Goal: Task Accomplishment & Management: Complete application form

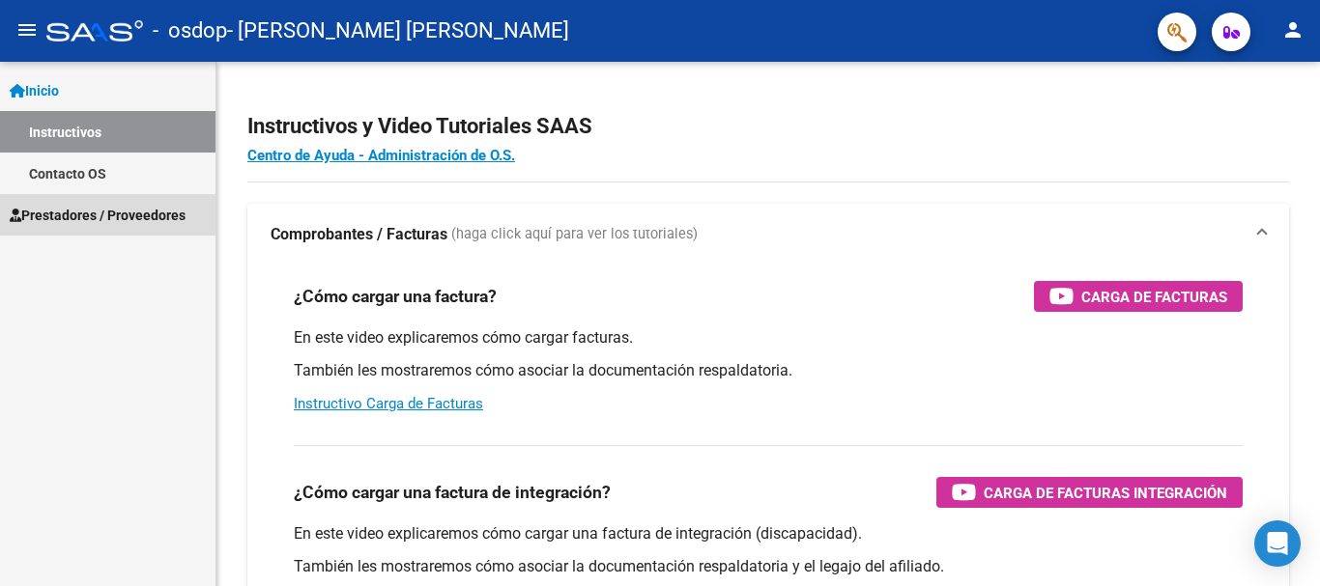
click at [119, 229] on link "Prestadores / Proveedores" at bounding box center [107, 215] width 215 height 42
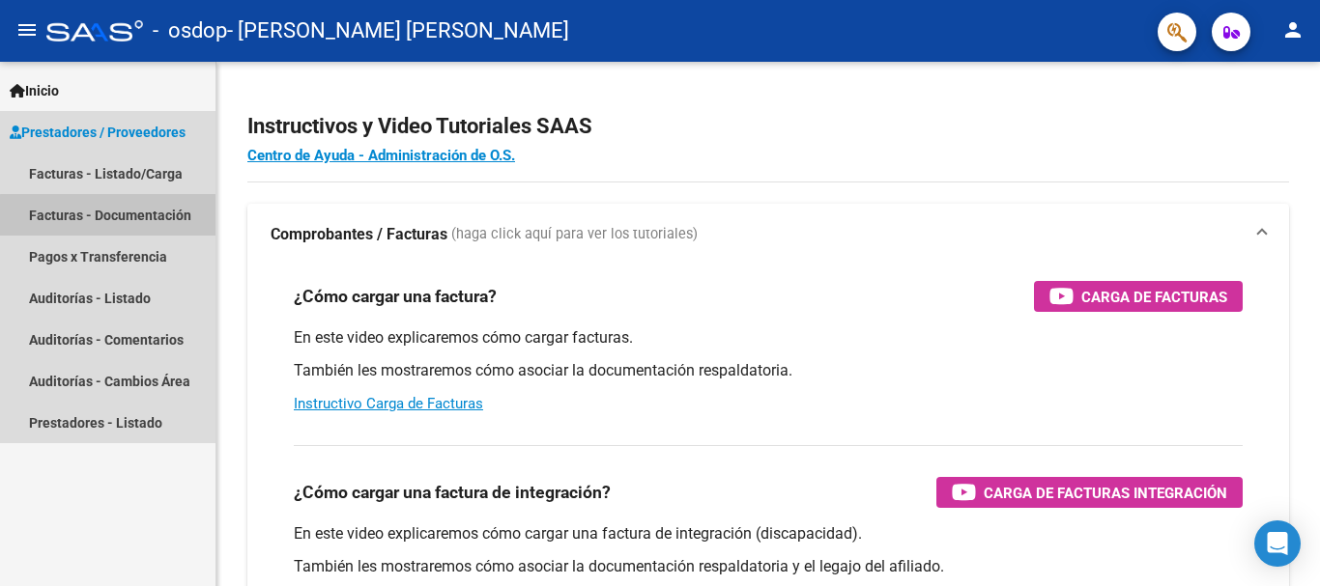
click at [119, 229] on link "Facturas - Documentación" at bounding box center [107, 215] width 215 height 42
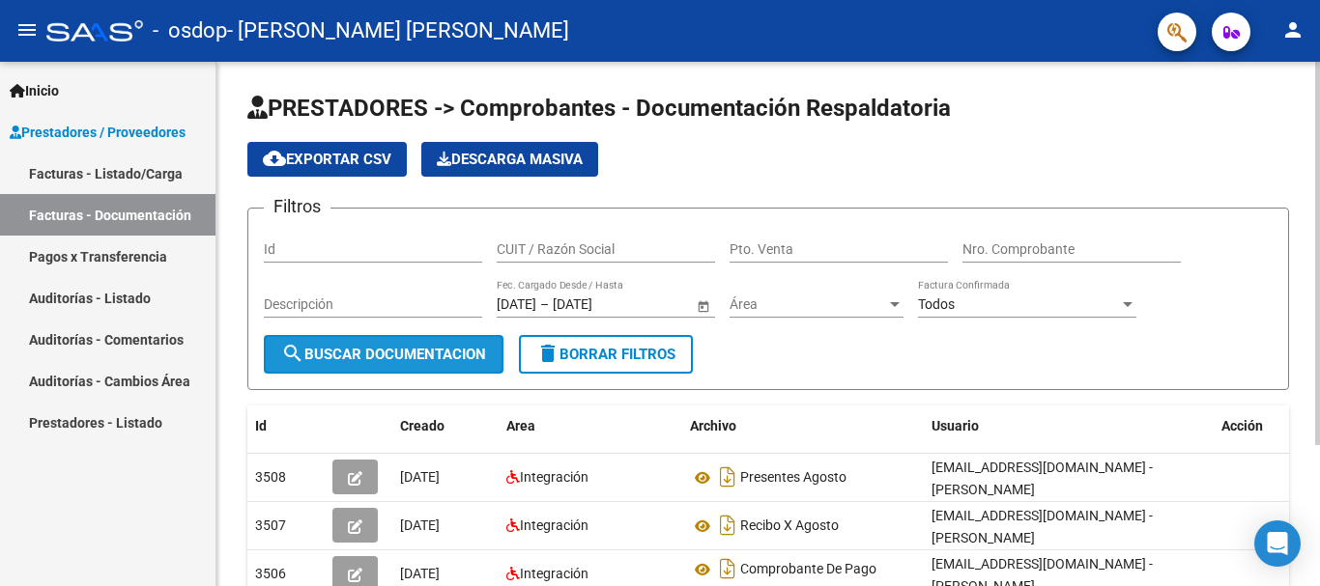
click at [370, 349] on span "search Buscar Documentacion" at bounding box center [383, 354] width 205 height 17
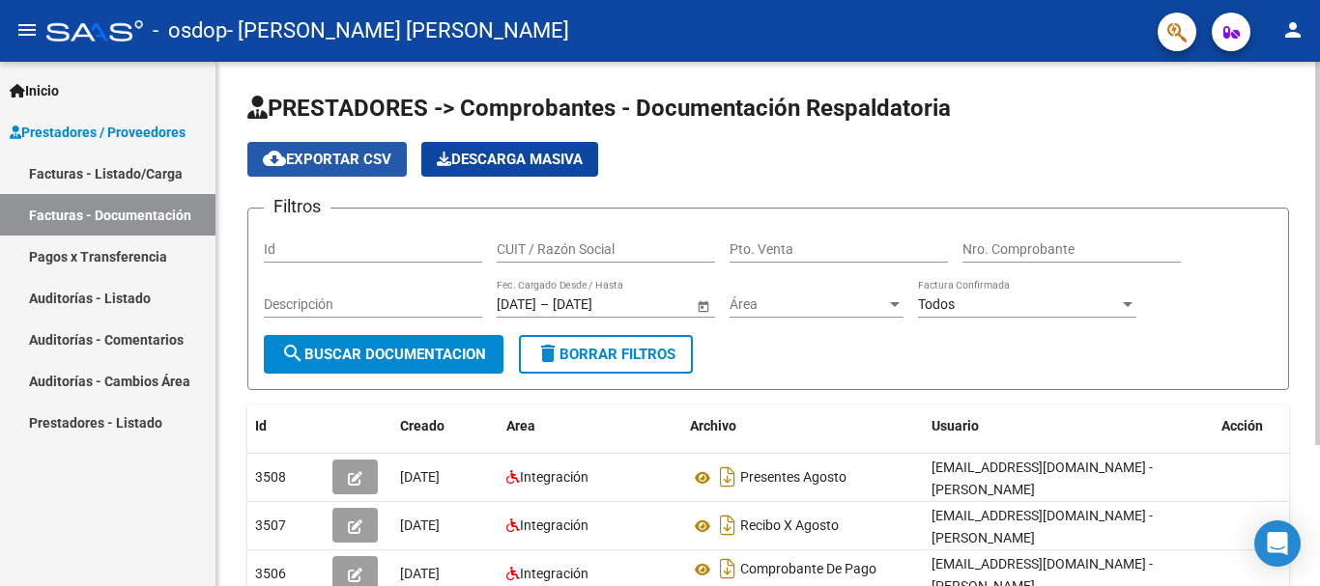
click at [358, 156] on span "cloud_download Exportar CSV" at bounding box center [327, 159] width 128 height 17
click at [675, 176] on div "cloud_download Exportar CSV Descarga Masiva" at bounding box center [767, 159] width 1041 height 35
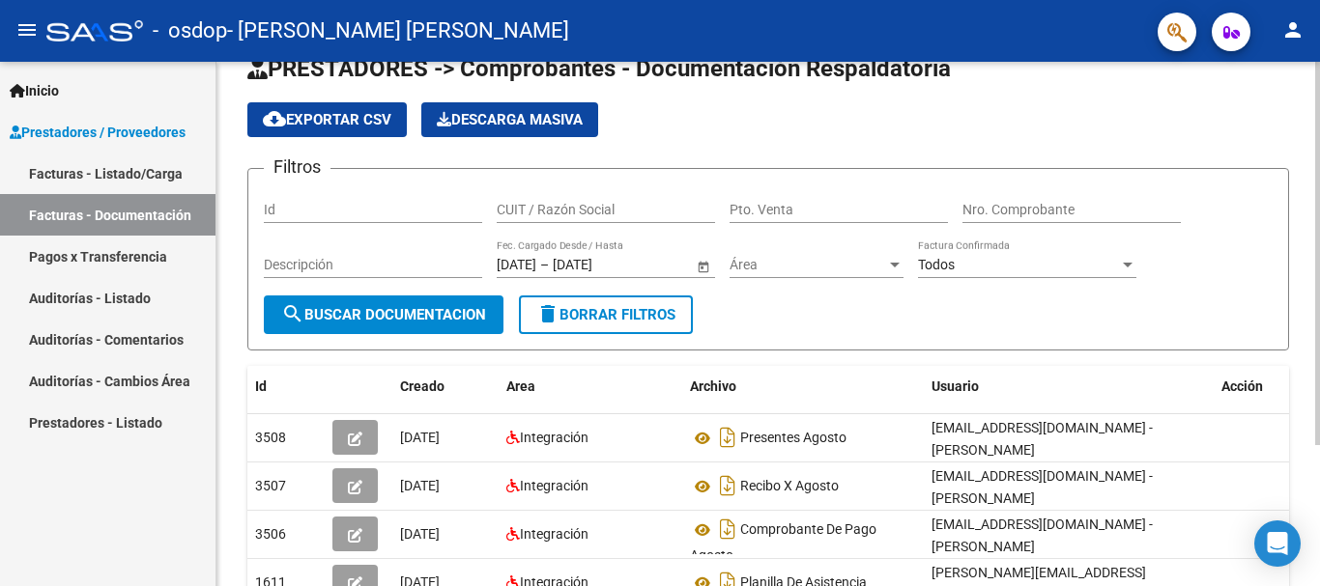
scroll to position [39, 0]
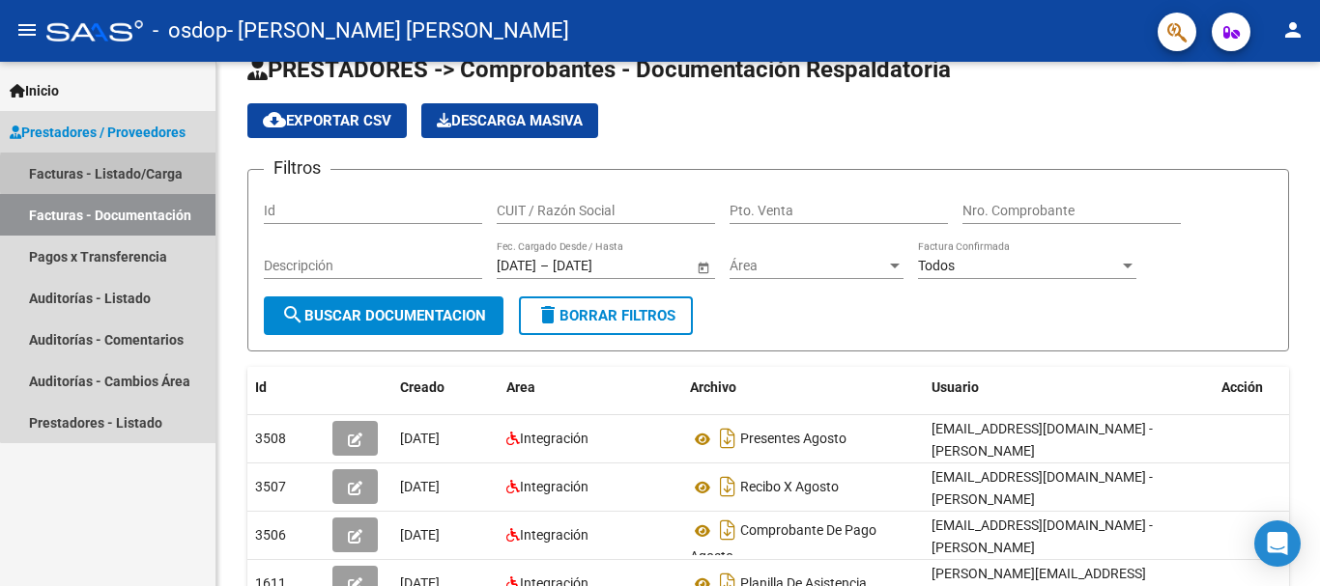
click at [173, 174] on link "Facturas - Listado/Carga" at bounding box center [107, 174] width 215 height 42
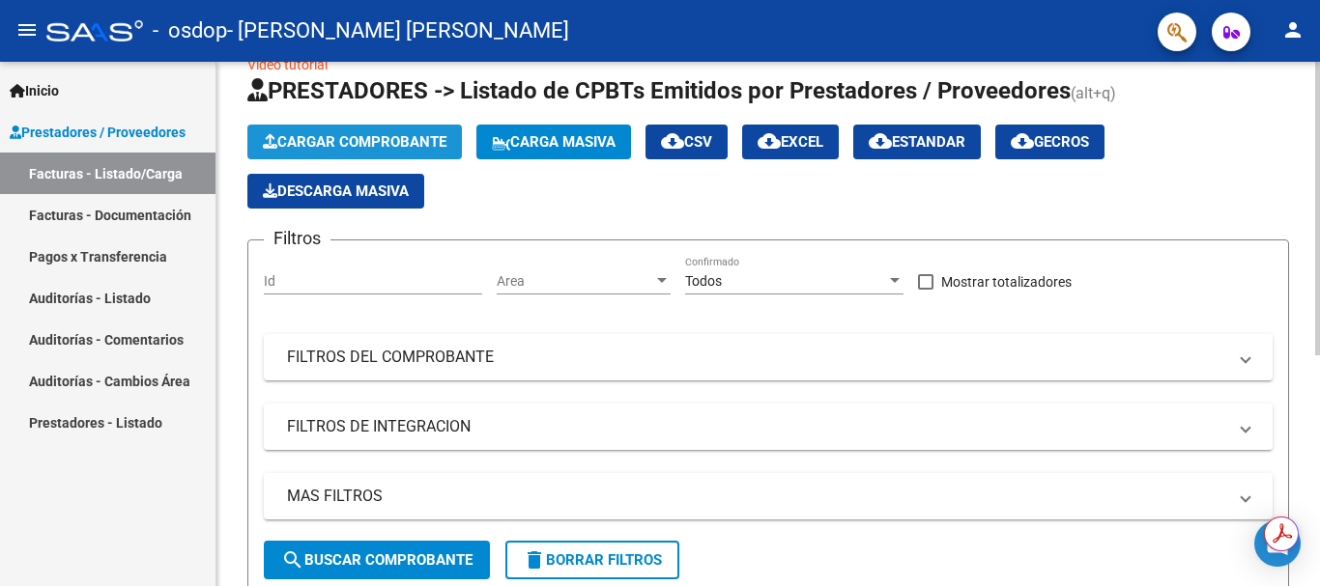
click at [275, 146] on icon "button" at bounding box center [270, 141] width 14 height 14
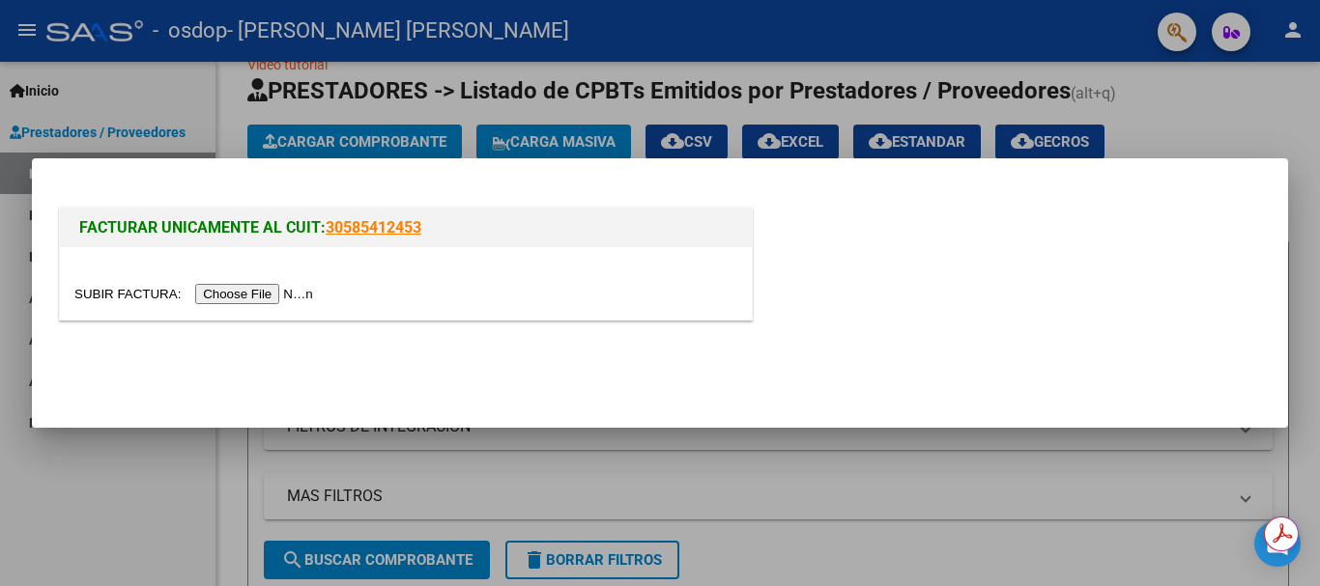
click at [229, 293] on input "file" at bounding box center [196, 294] width 244 height 20
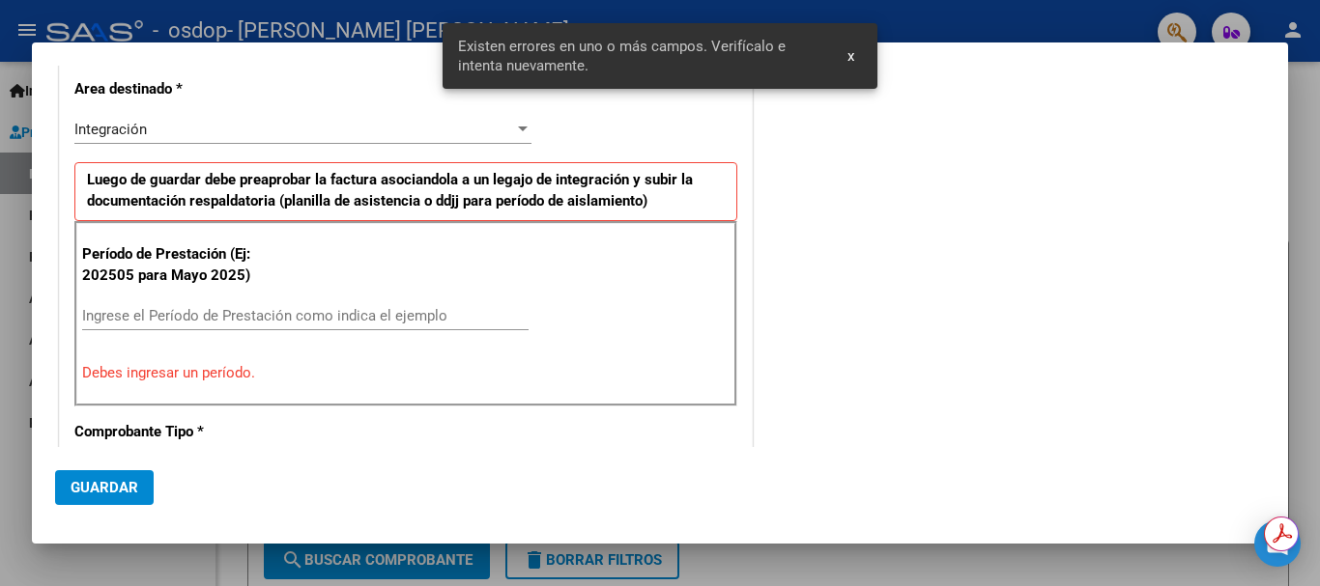
scroll to position [375, 0]
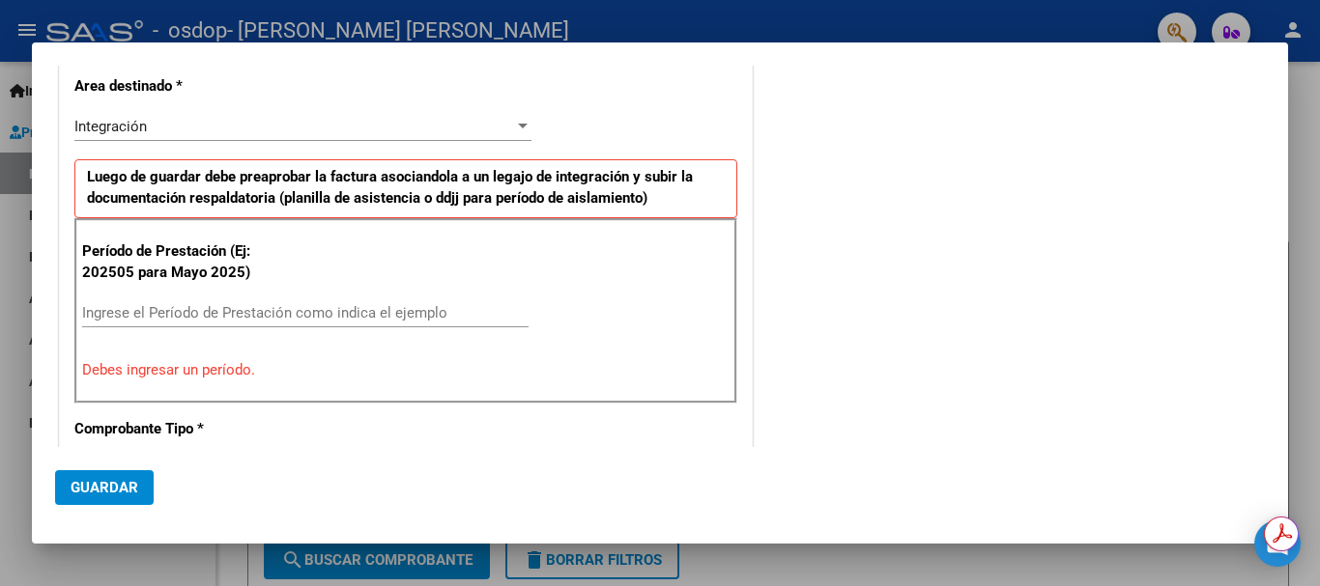
click at [1319, 211] on div at bounding box center [660, 293] width 1320 height 586
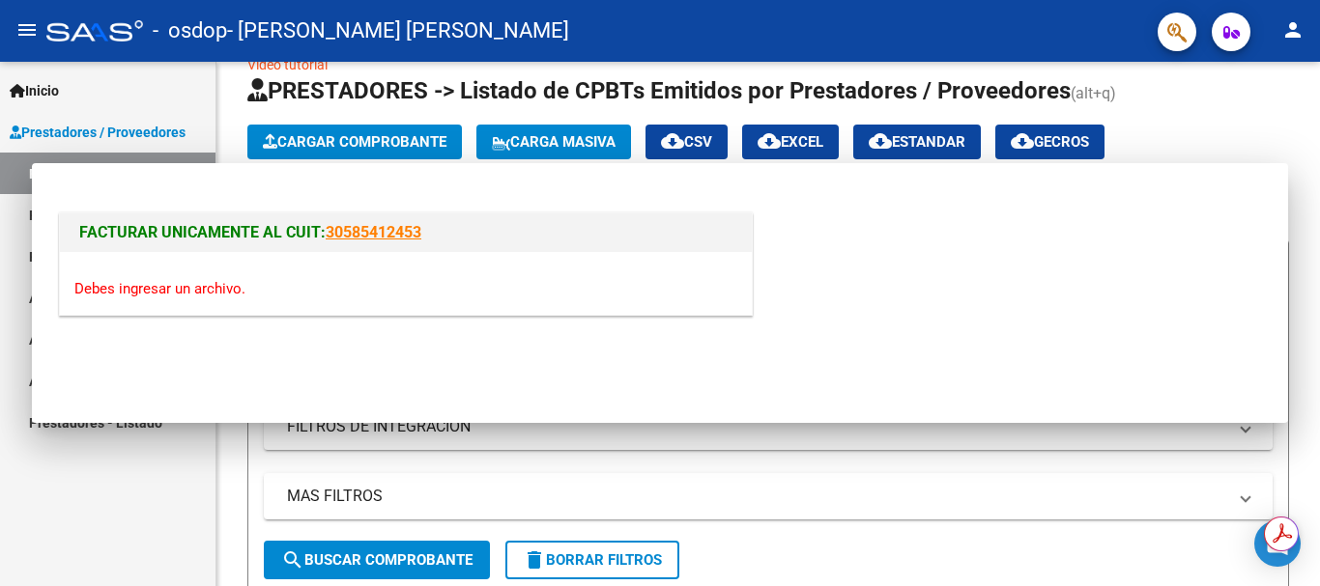
scroll to position [0, 0]
click at [1319, 211] on div at bounding box center [1317, 231] width 5 height 294
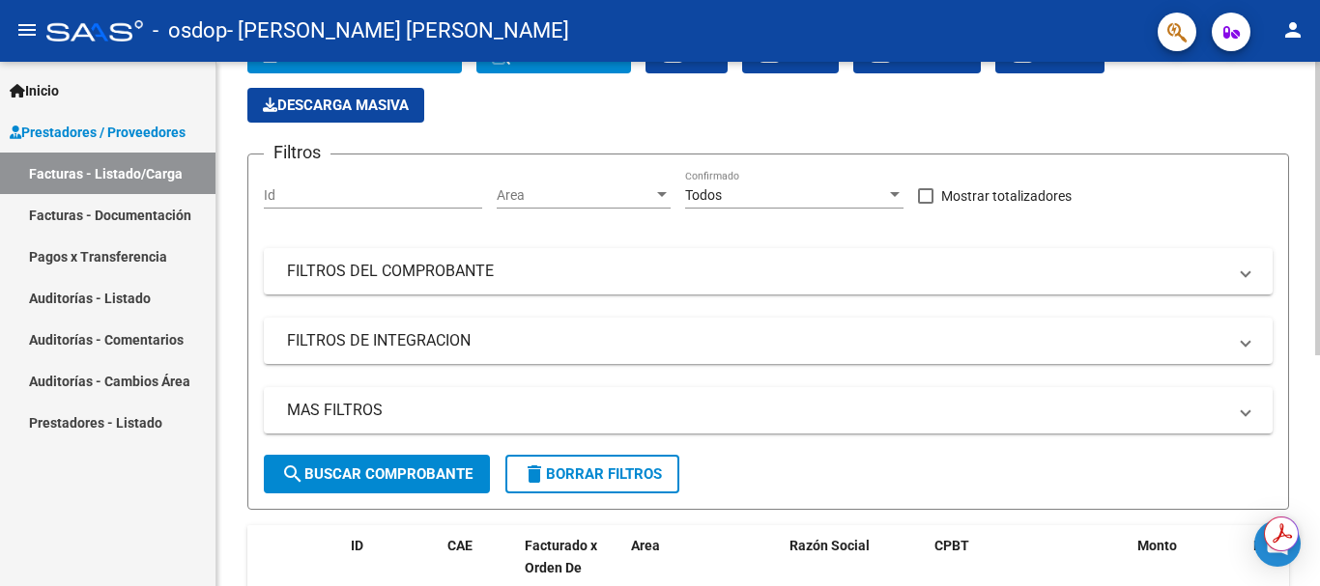
click at [1319, 184] on div at bounding box center [1317, 281] width 5 height 294
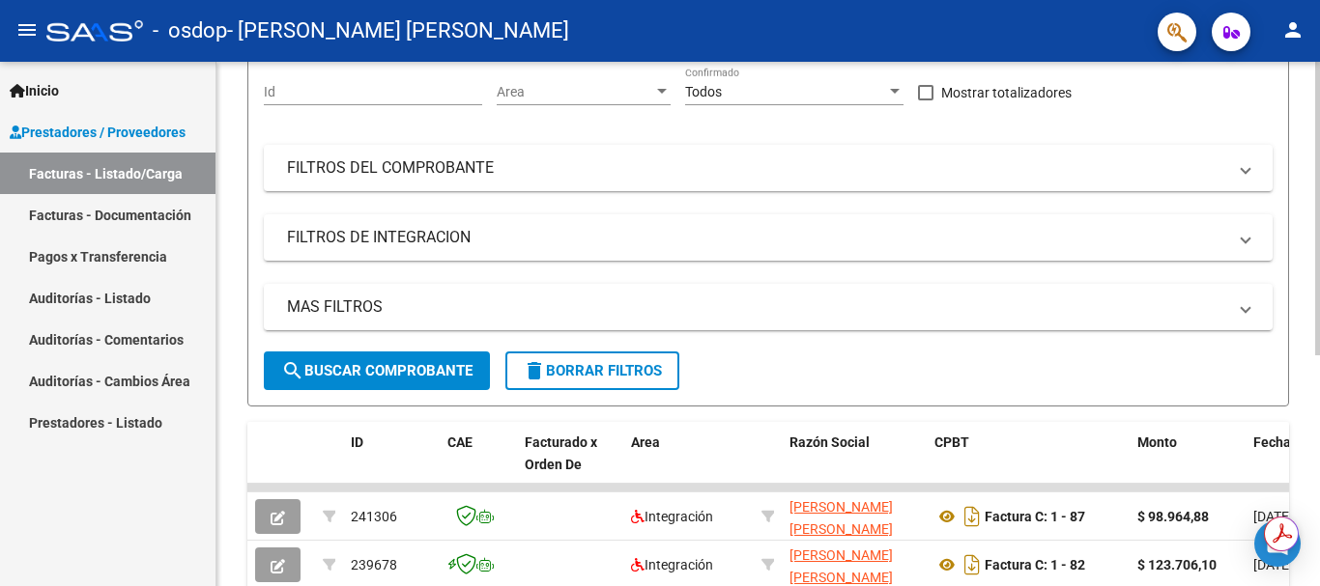
click at [1319, 242] on div at bounding box center [1317, 341] width 5 height 294
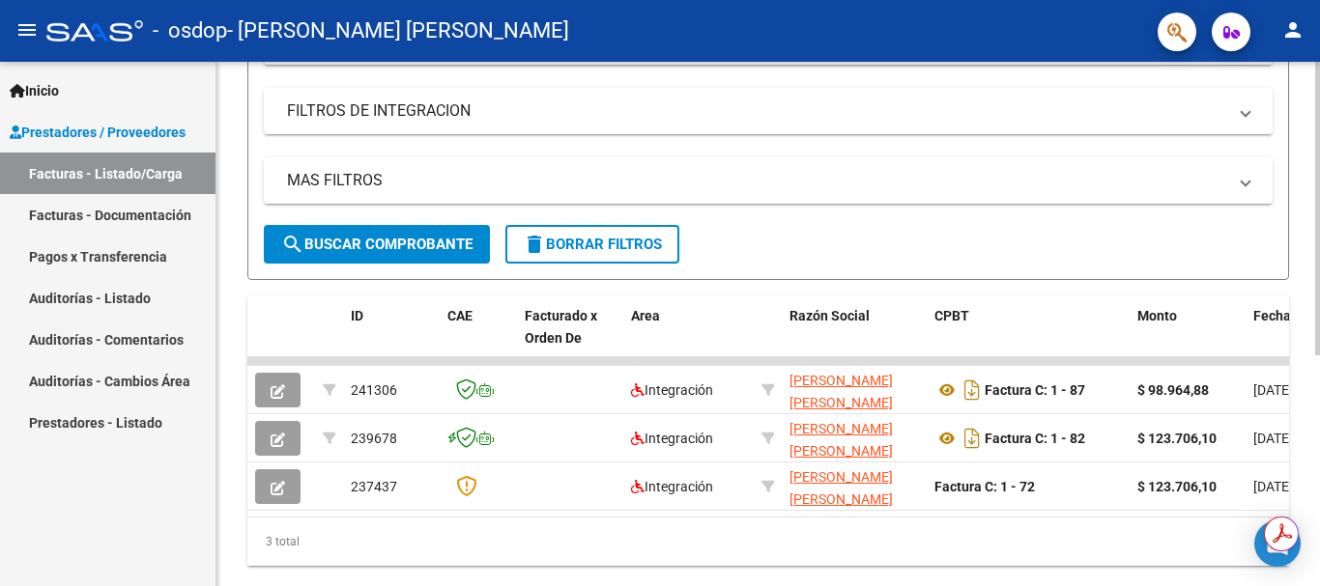
click at [1319, 325] on div at bounding box center [1317, 416] width 5 height 294
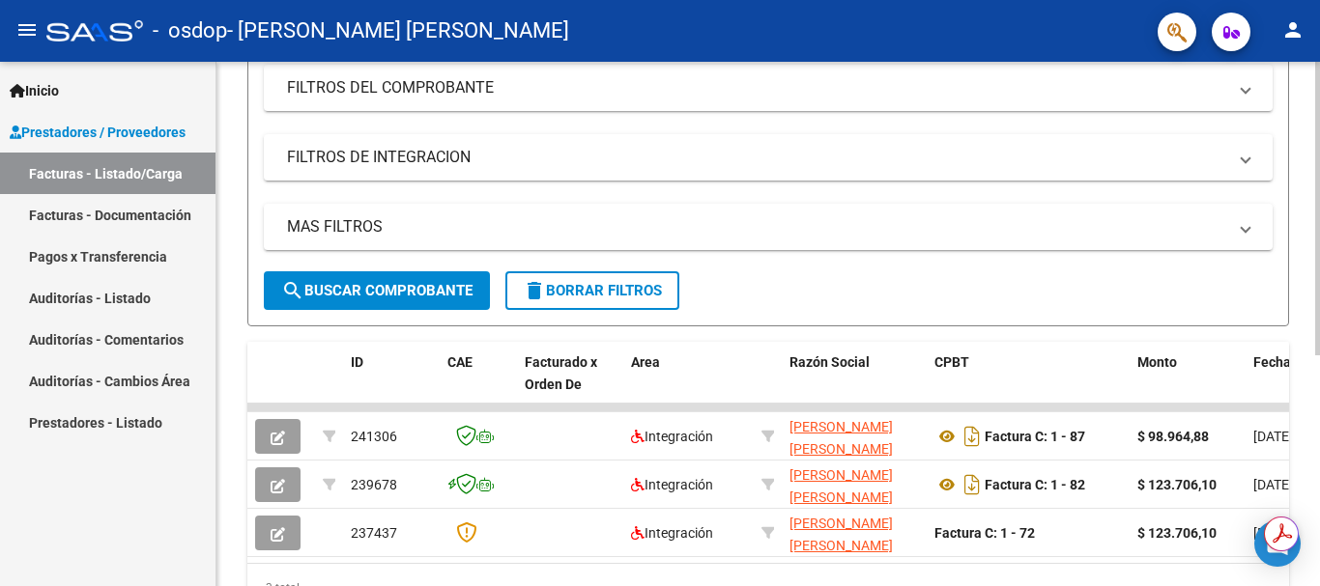
click at [1319, 279] on div at bounding box center [1317, 389] width 5 height 294
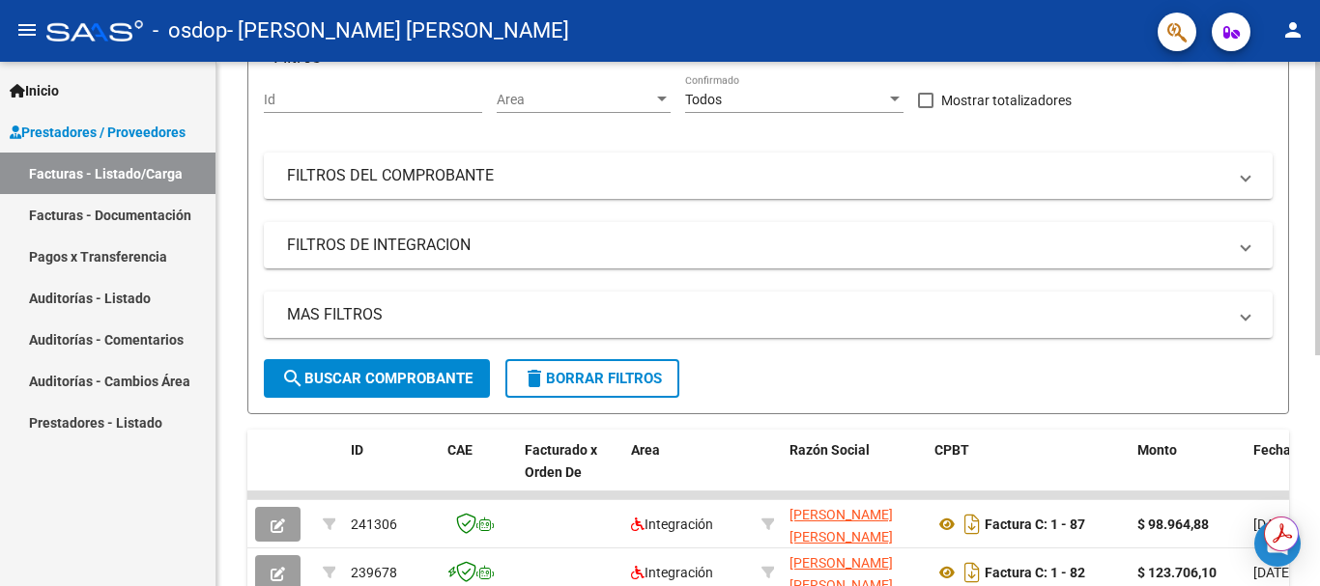
click at [1319, 229] on div at bounding box center [1317, 337] width 5 height 294
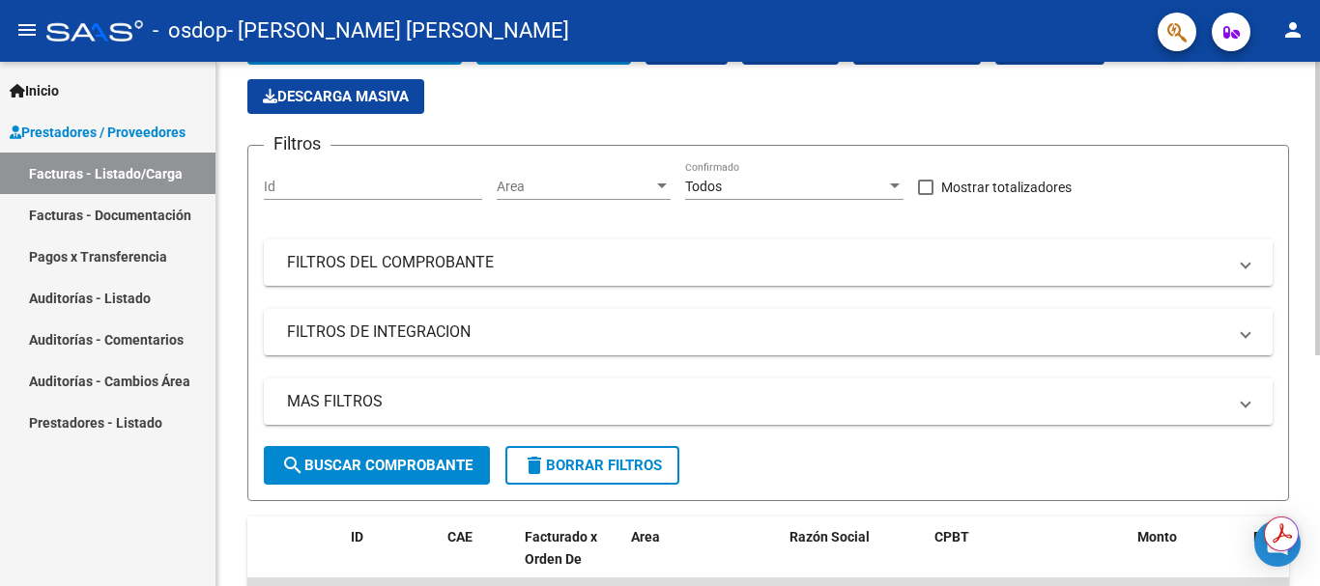
click at [1319, 179] on div at bounding box center [1317, 286] width 5 height 294
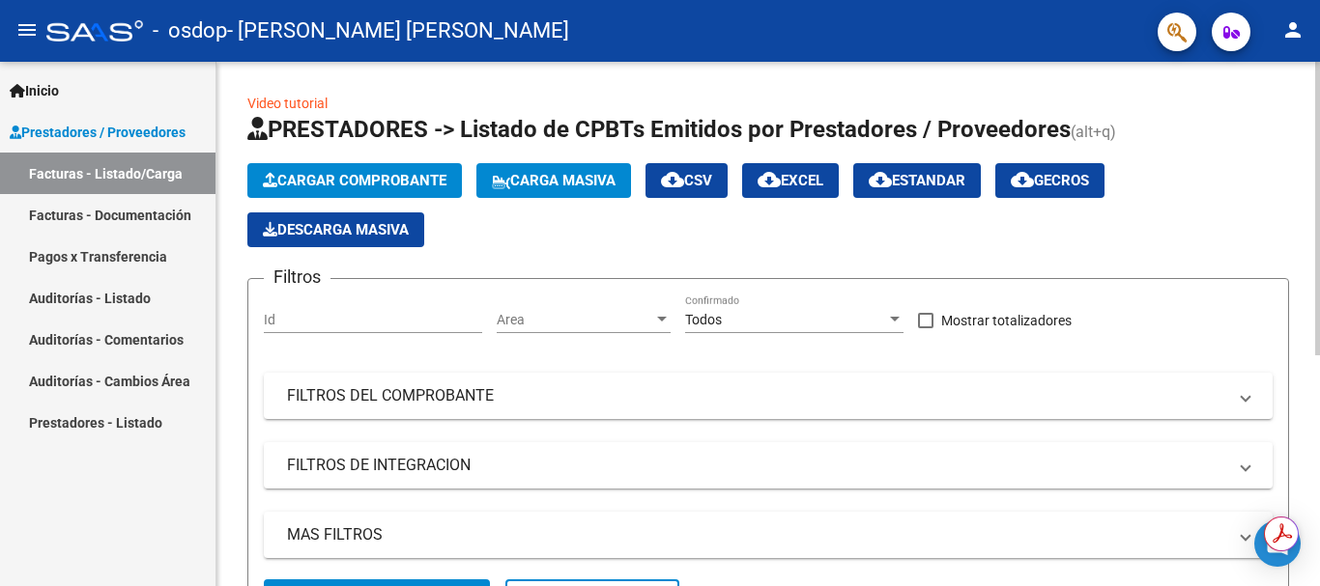
click at [1319, 100] on div at bounding box center [1317, 209] width 5 height 294
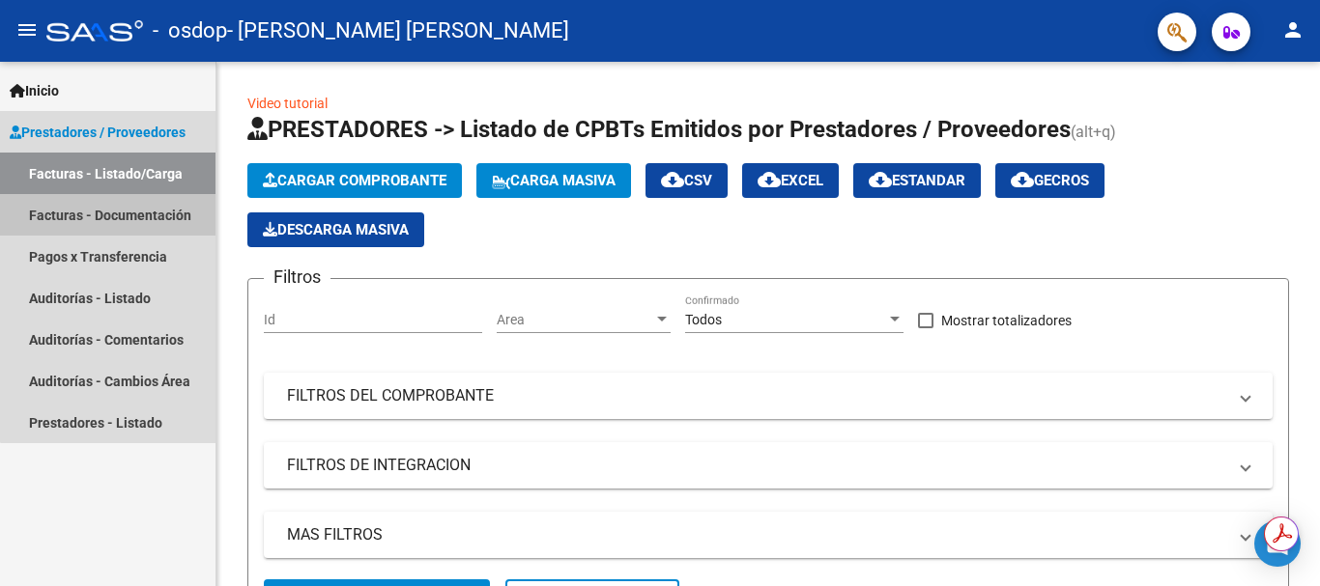
click at [149, 207] on link "Facturas - Documentación" at bounding box center [107, 215] width 215 height 42
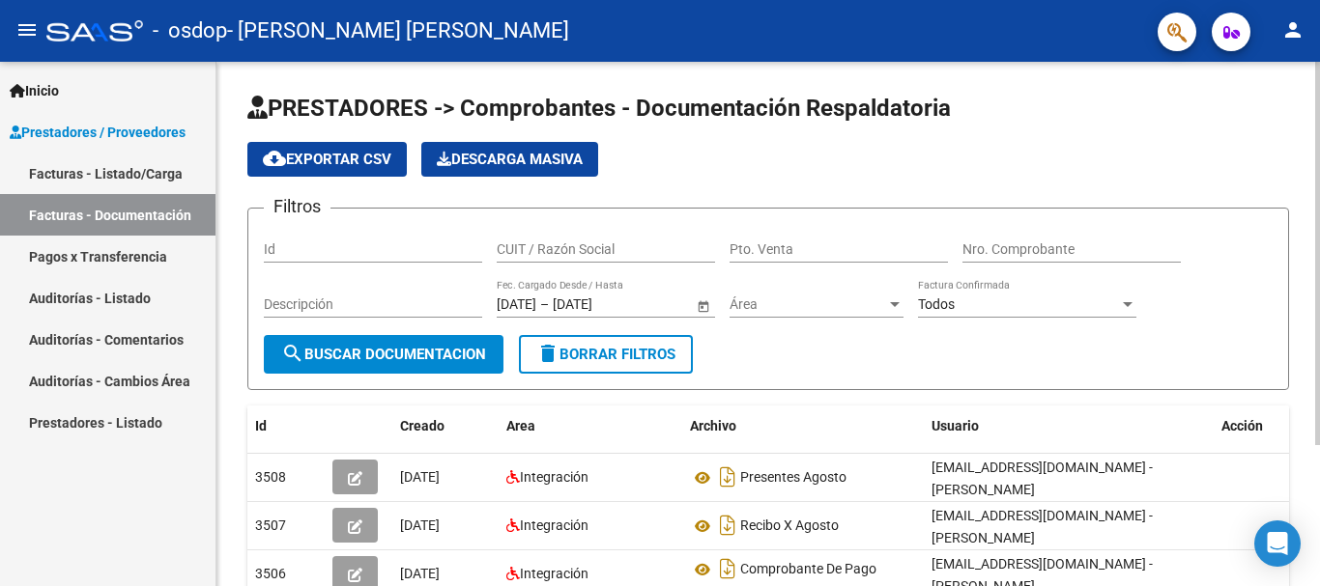
click at [245, 334] on div "PRESTADORES -> Comprobantes - Documentación Respaldatoria cloud_download Export…" at bounding box center [767, 413] width 1103 height 702
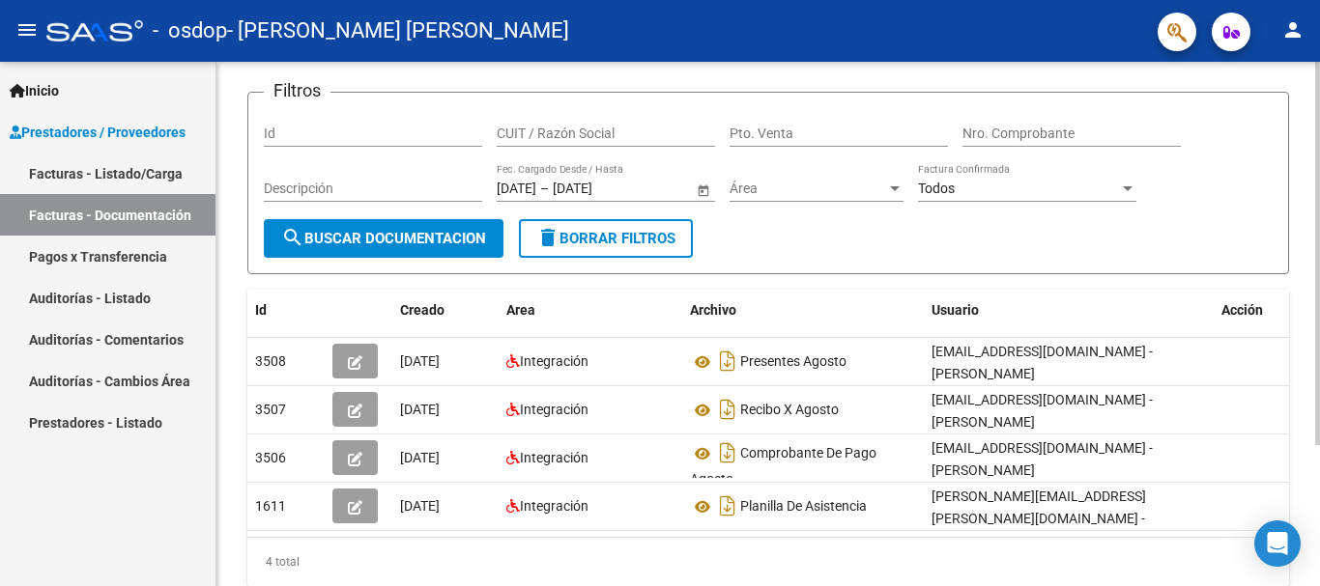
scroll to position [77, 0]
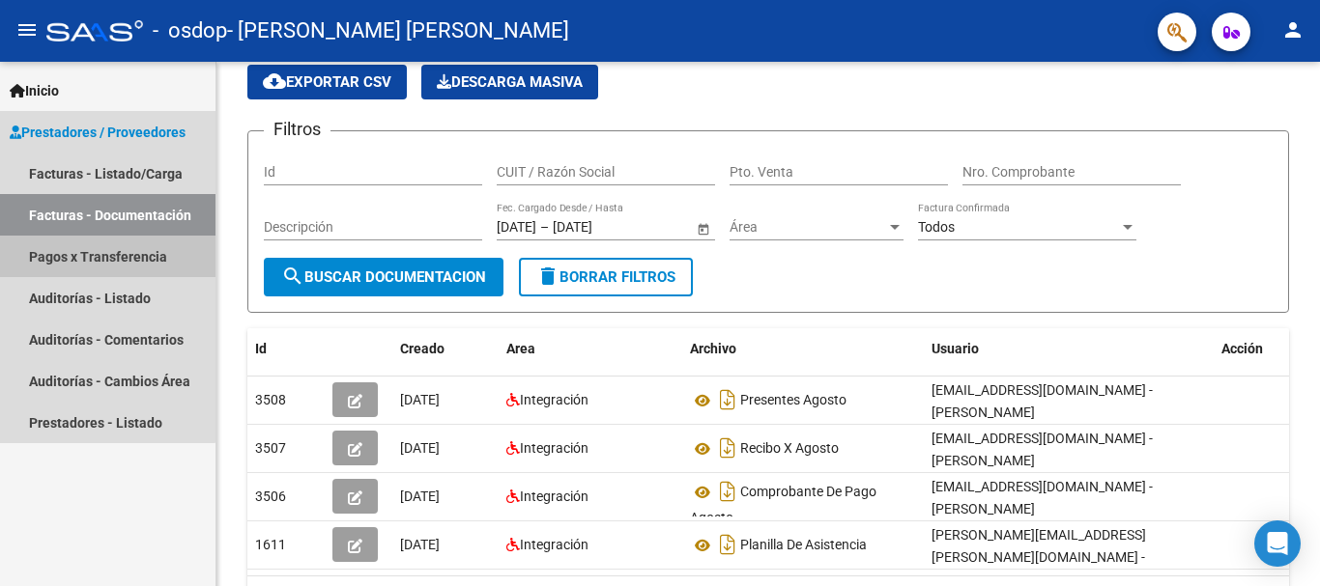
click at [97, 247] on link "Pagos x Transferencia" at bounding box center [107, 257] width 215 height 42
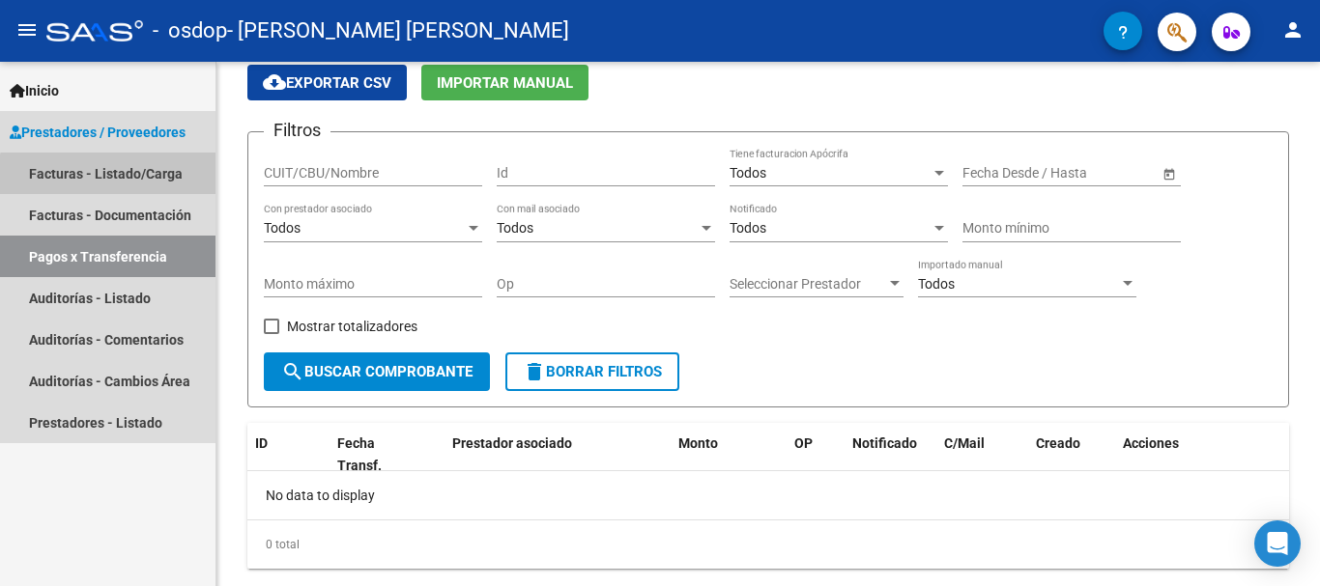
click at [128, 177] on link "Facturas - Listado/Carga" at bounding box center [107, 174] width 215 height 42
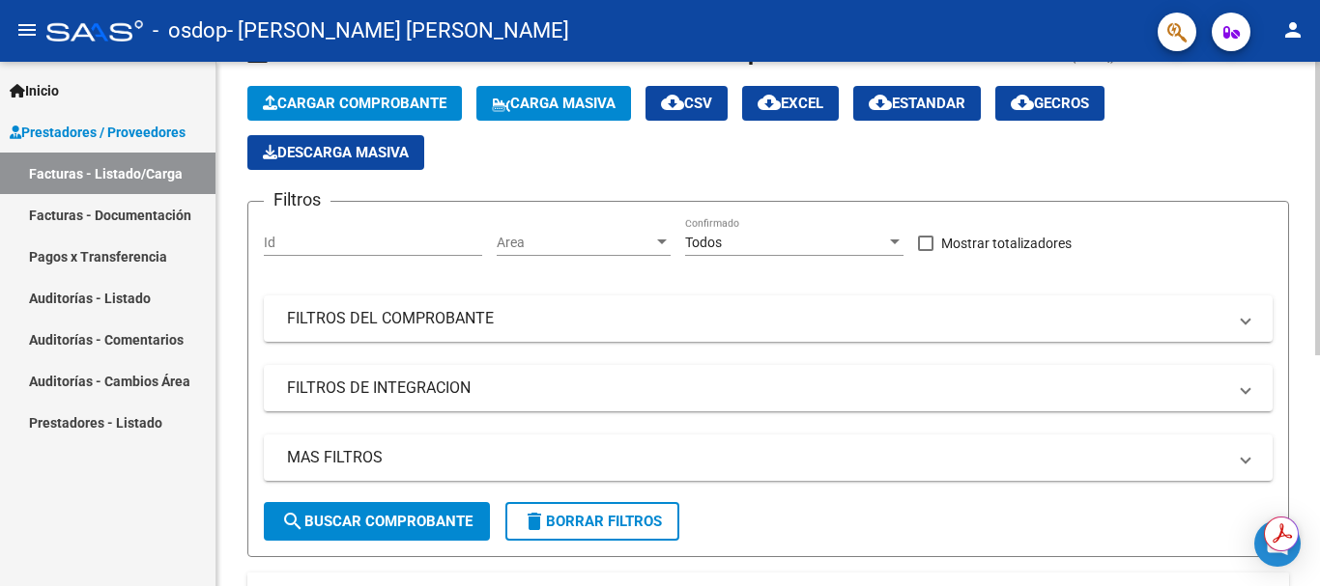
click at [476, 221] on div "Id" at bounding box center [373, 236] width 218 height 39
click at [549, 109] on span "Carga Masiva" at bounding box center [554, 103] width 124 height 17
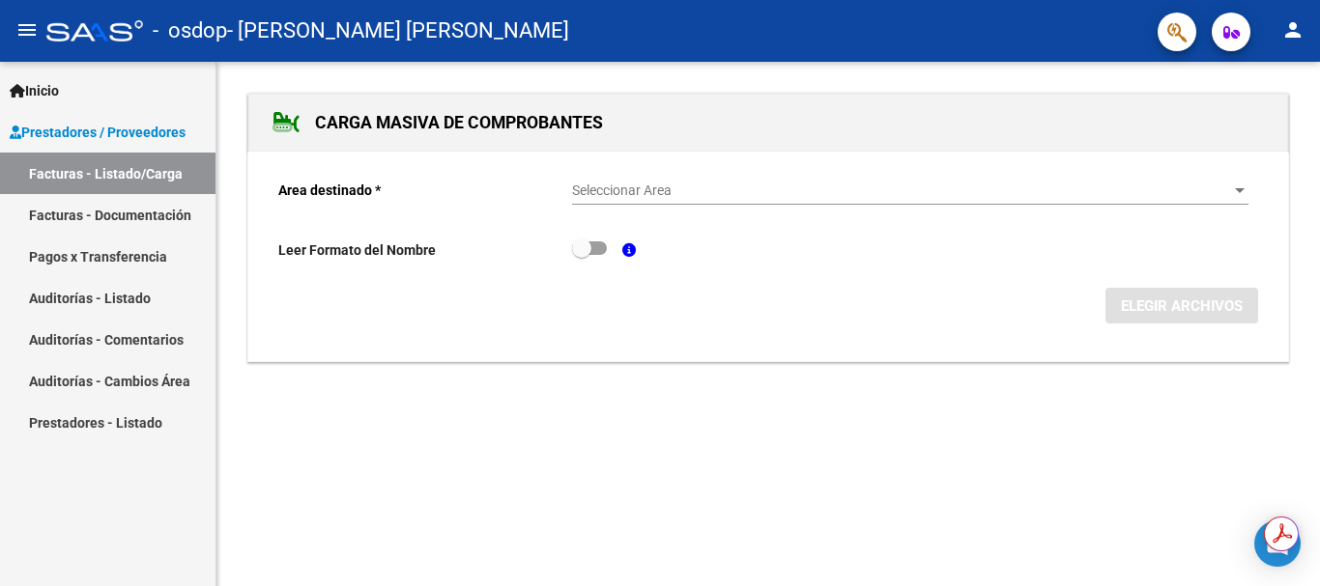
click at [588, 197] on span "Seleccionar Area" at bounding box center [901, 191] width 659 height 16
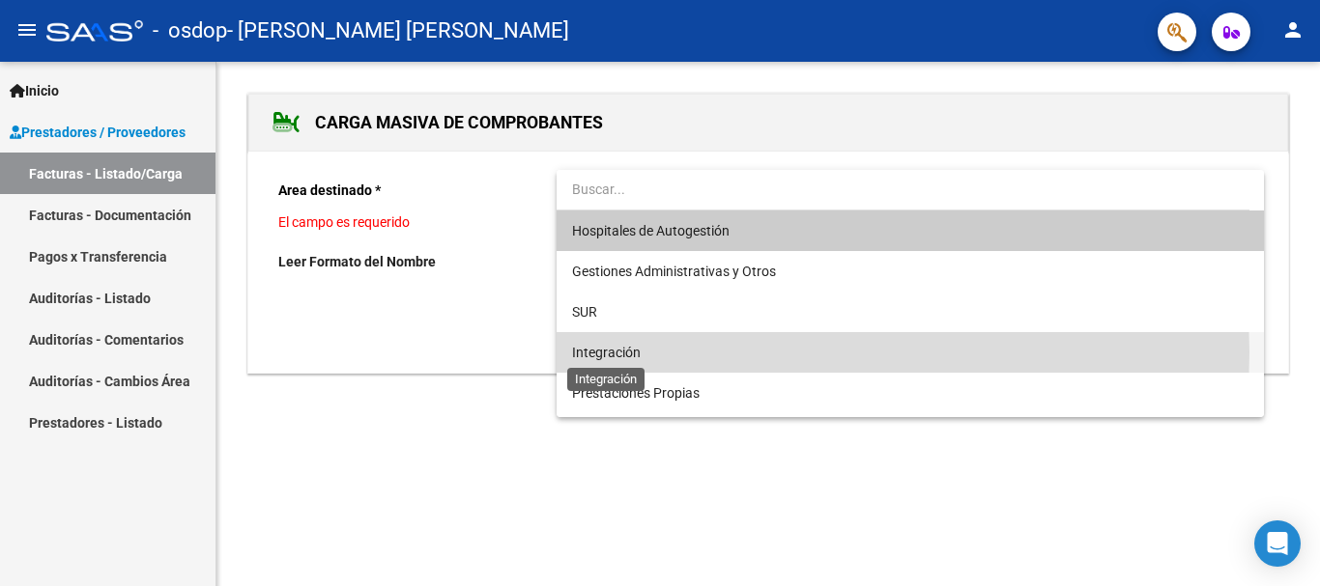
click at [593, 353] on span "Integración" at bounding box center [606, 352] width 69 height 15
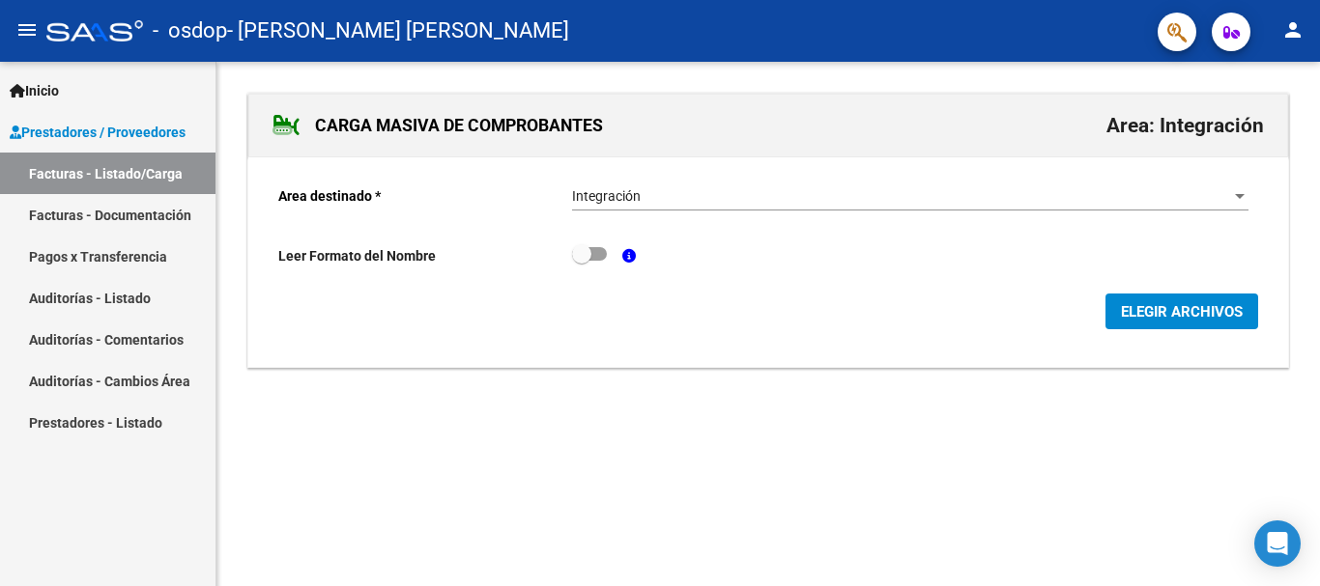
click at [593, 353] on div "Area destinado * Integración Seleccionar Area Leer Formato del Nombre ELEGIR AR…" at bounding box center [768, 262] width 1040 height 211
click at [207, 175] on link "Facturas - Listado/Carga" at bounding box center [107, 174] width 215 height 42
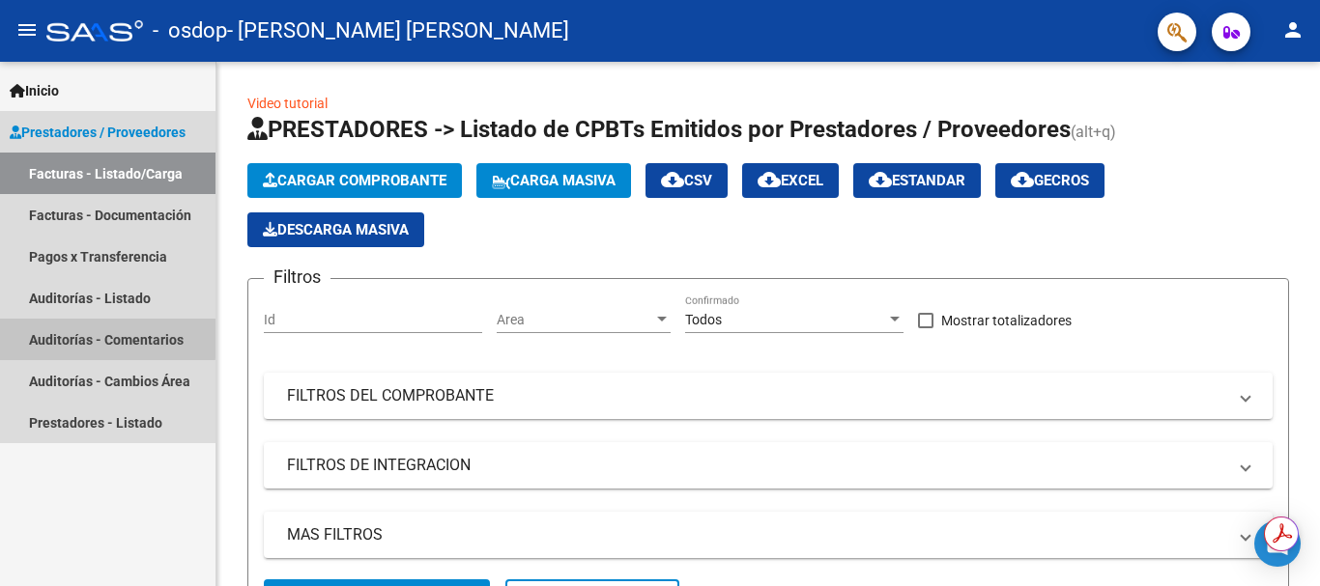
click at [87, 337] on link "Auditorías - Comentarios" at bounding box center [107, 340] width 215 height 42
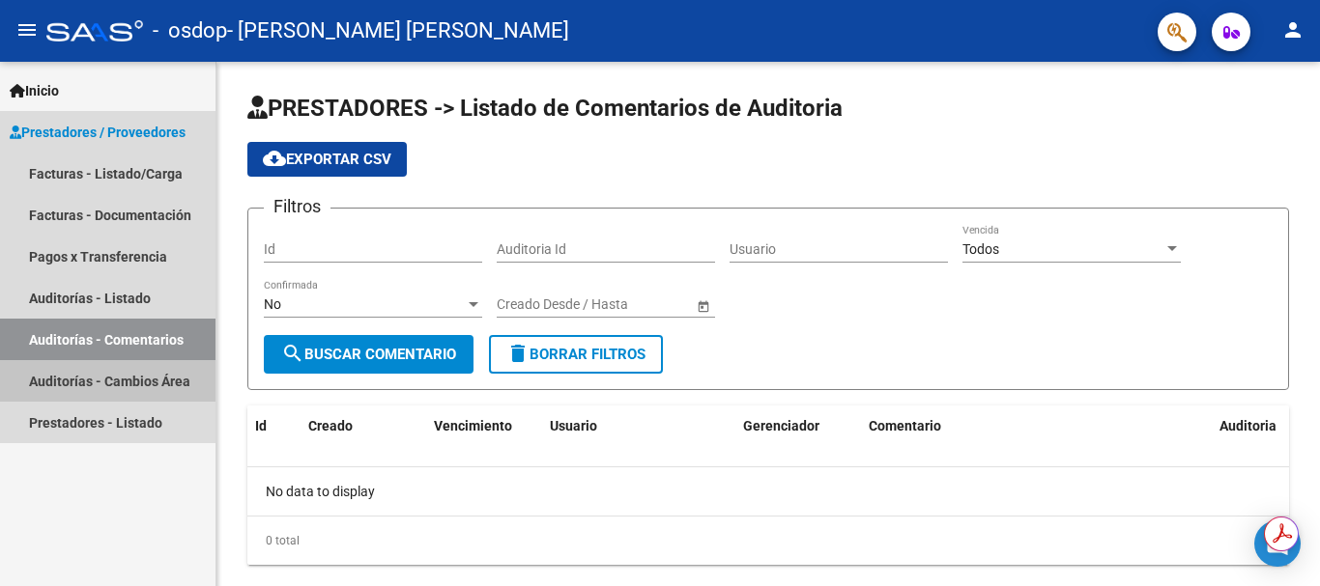
click at [63, 373] on link "Auditorías - Cambios Área" at bounding box center [107, 381] width 215 height 42
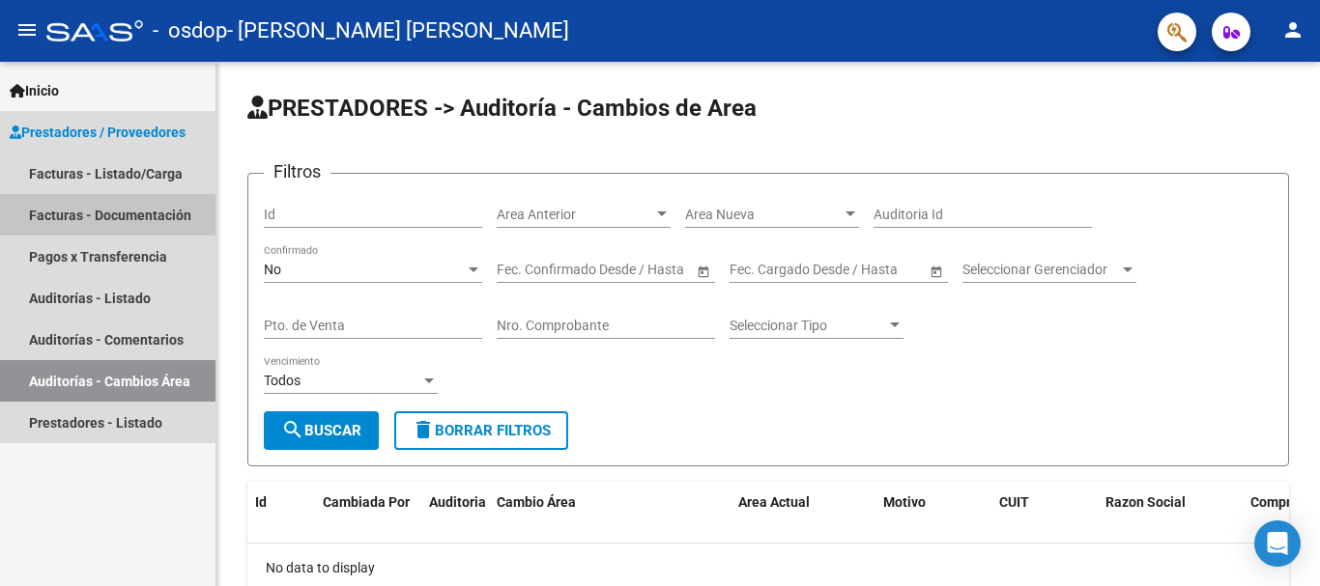
click at [85, 207] on link "Facturas - Documentación" at bounding box center [107, 215] width 215 height 42
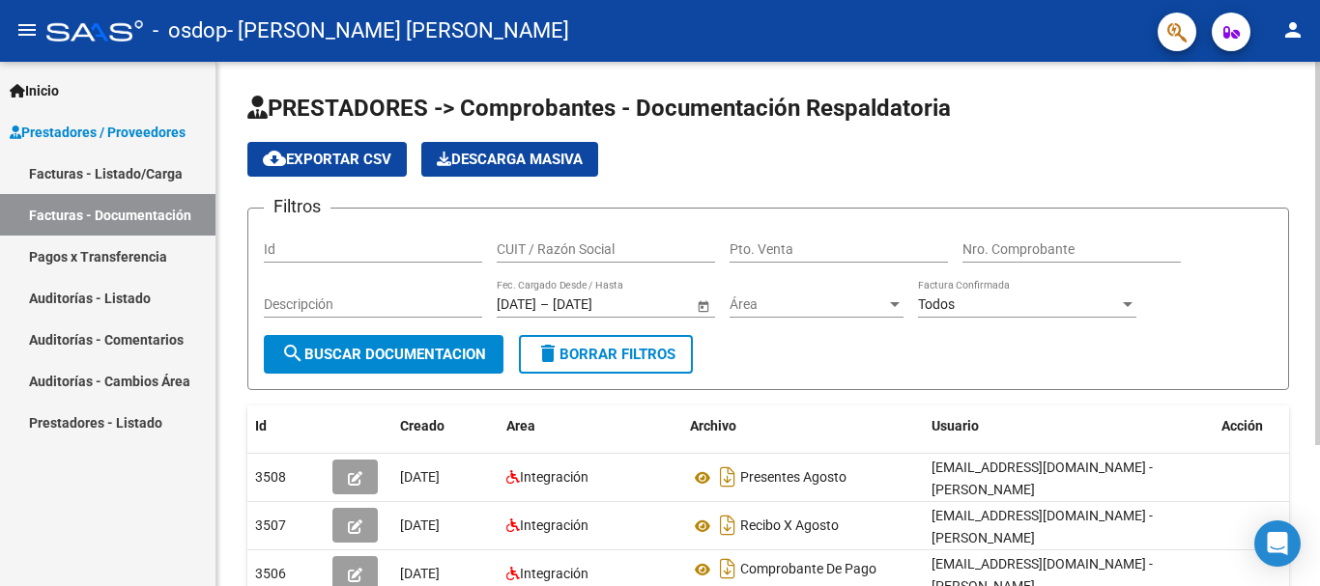
click at [242, 185] on div "PRESTADORES -> Comprobantes - Documentación Respaldatoria cloud_download Export…" at bounding box center [767, 413] width 1103 height 702
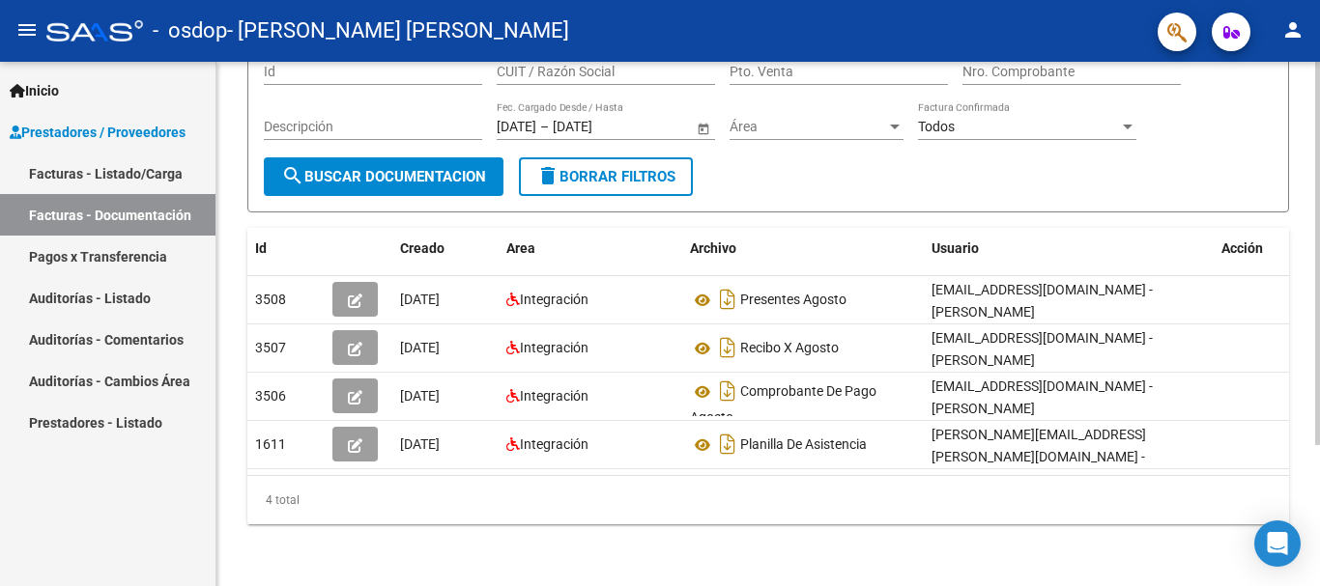
click at [1155, 205] on div "PRESTADORES -> Comprobantes - Documentación Respaldatoria cloud_download Export…" at bounding box center [767, 220] width 1041 height 610
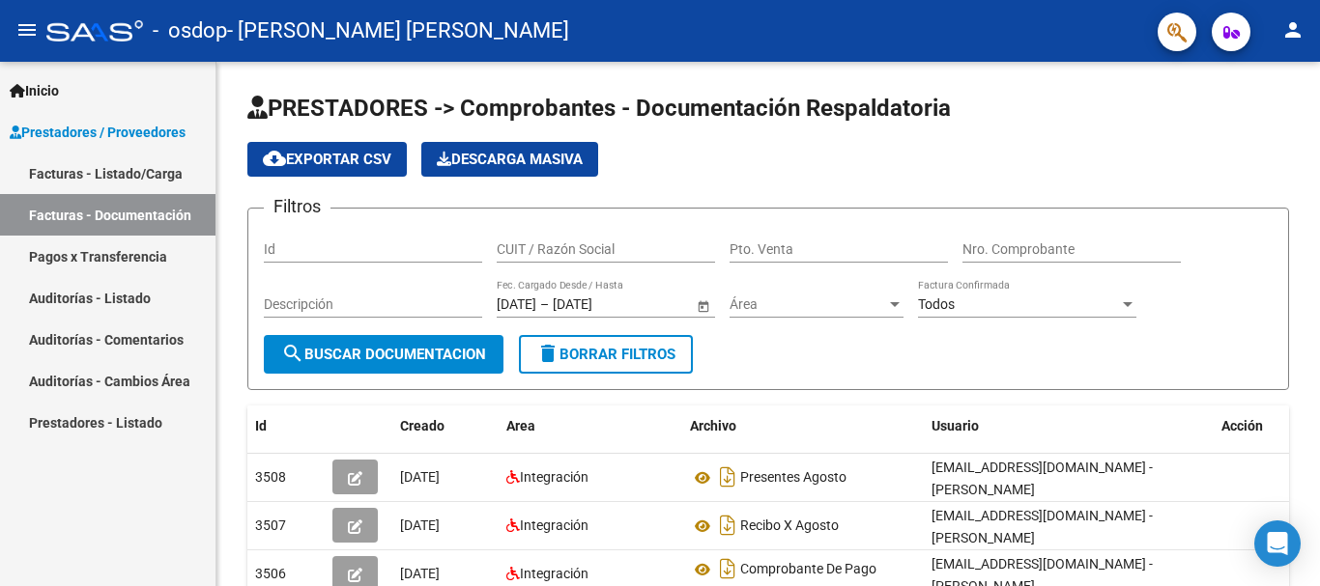
click at [183, 179] on link "Facturas - Listado/Carga" at bounding box center [107, 174] width 215 height 42
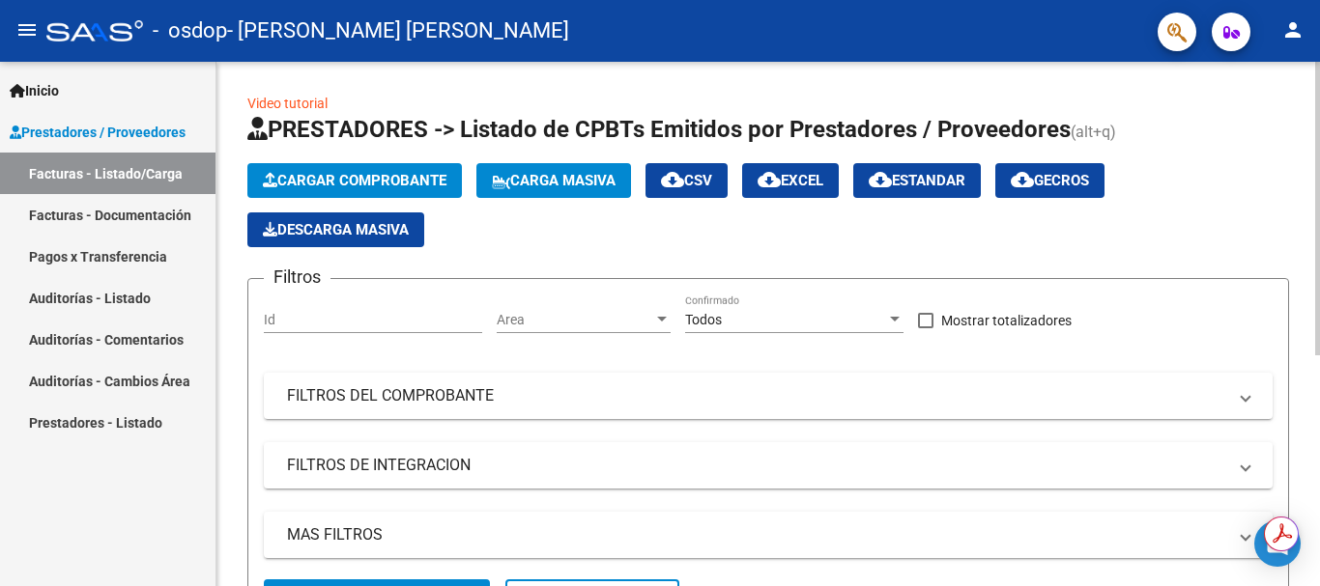
click at [772, 247] on app-list-header "PRESTADORES -> Listado de CPBTs Emitidos por Prestadores / Proveedores (alt+q) …" at bounding box center [767, 374] width 1041 height 521
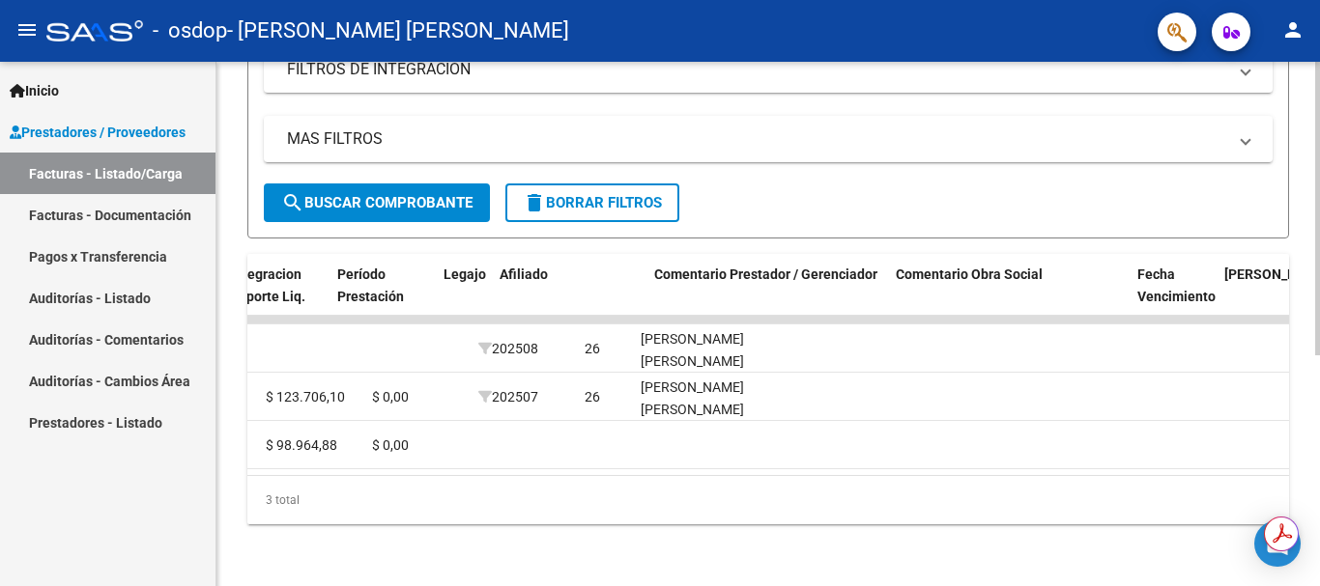
scroll to position [0, 2428]
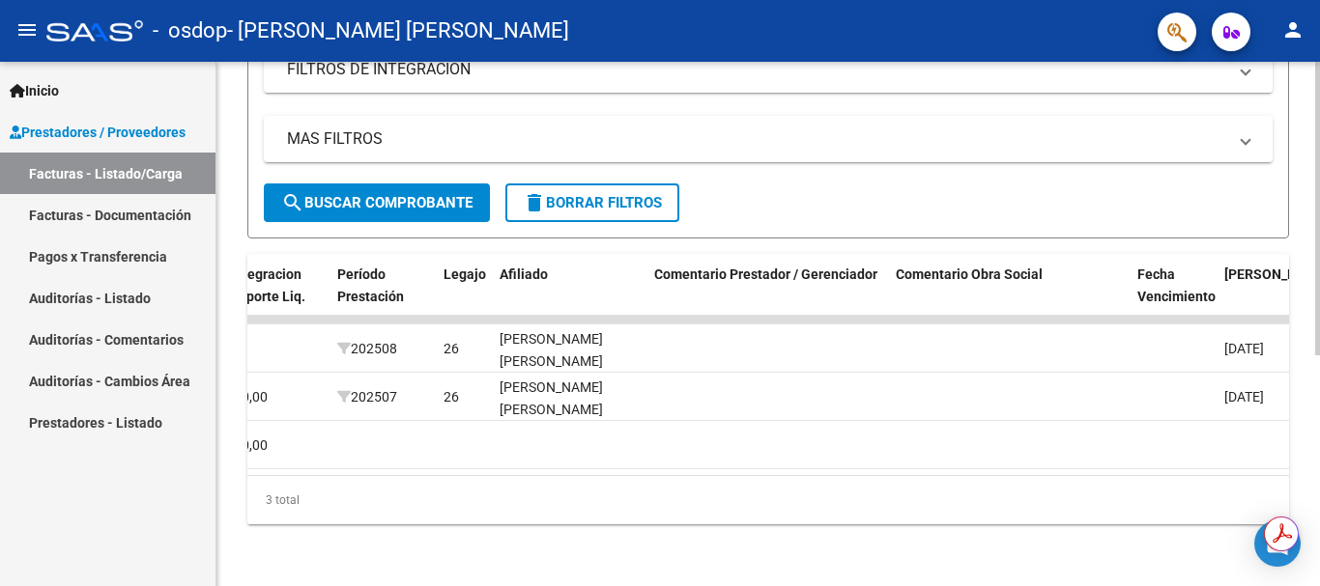
drag, startPoint x: 938, startPoint y: 457, endPoint x: 1010, endPoint y: 467, distance: 72.1
click at [1010, 467] on datatable-body "241306 Integración [PERSON_NAME] [PERSON_NAME] 27356514306 Factura C: 1 - 87 $ …" at bounding box center [767, 395] width 1041 height 159
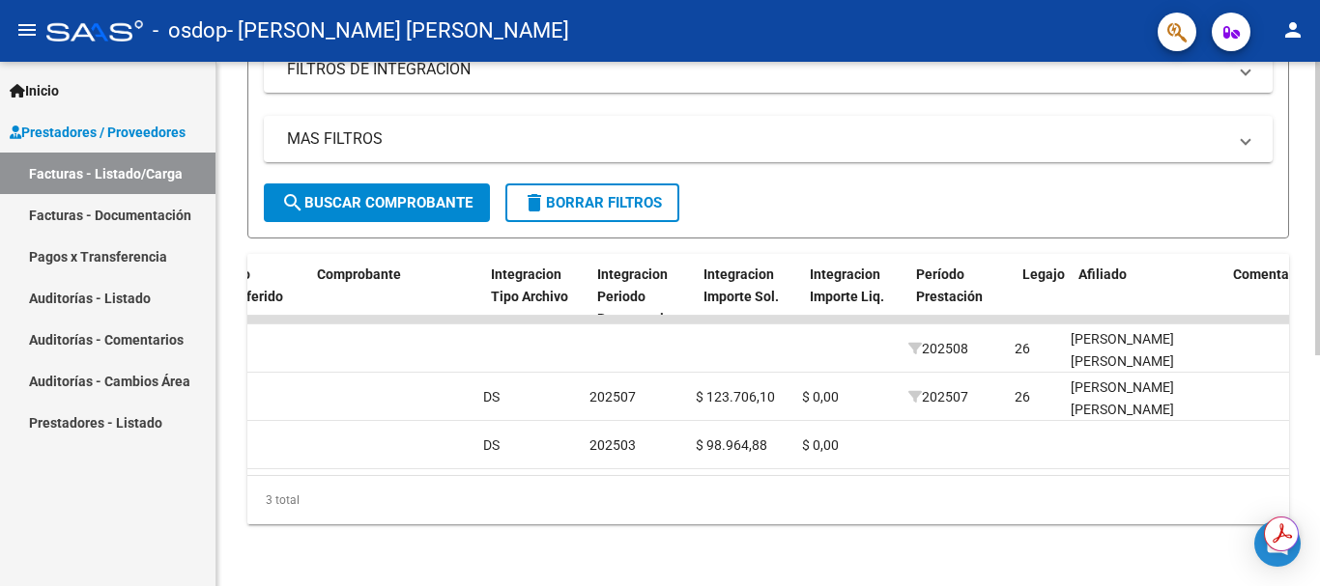
scroll to position [0, 1849]
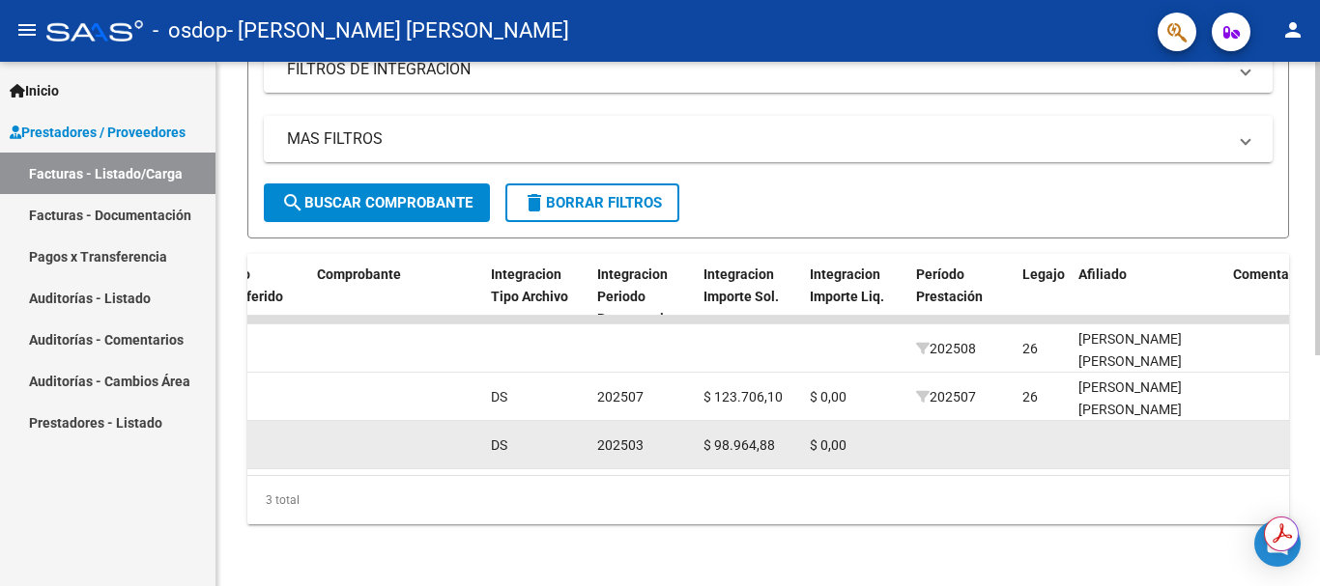
drag, startPoint x: 855, startPoint y: 459, endPoint x: 786, endPoint y: 449, distance: 69.3
click at [786, 449] on datatable-body "241306 Integración [PERSON_NAME] [PERSON_NAME] 27356514306 Factura C: 1 - 87 $ …" at bounding box center [767, 395] width 1041 height 159
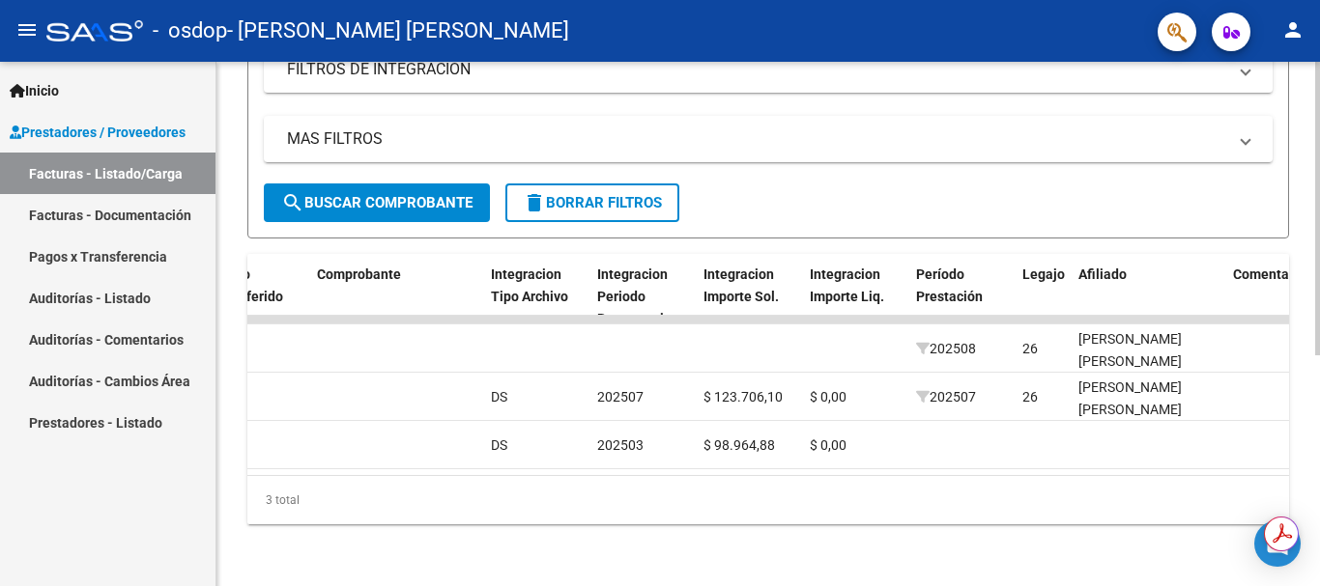
drag, startPoint x: 789, startPoint y: 482, endPoint x: 739, endPoint y: 477, distance: 50.5
click at [739, 477] on div "3 total" at bounding box center [767, 500] width 1041 height 48
drag, startPoint x: 739, startPoint y: 477, endPoint x: 742, endPoint y: 466, distance: 12.0
click at [742, 466] on div "ID CAE Facturado x Orden De Area Razón Social CPBT Monto Fecha Cpbt [PERSON_NAM…" at bounding box center [767, 389] width 1041 height 271
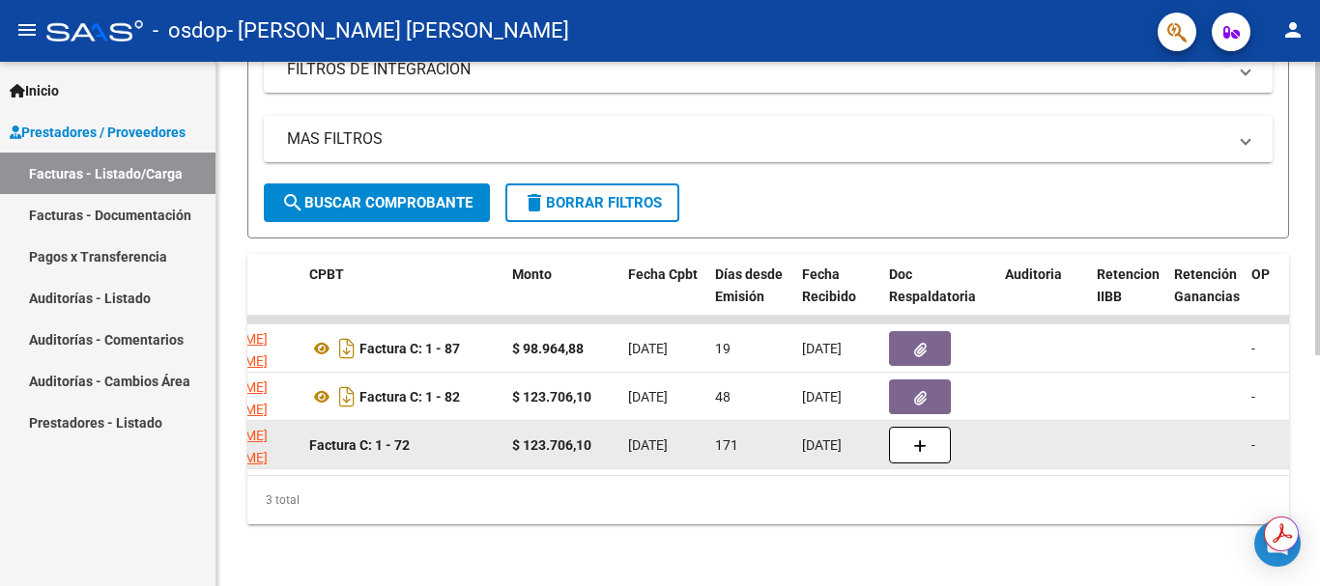
scroll to position [0, 637]
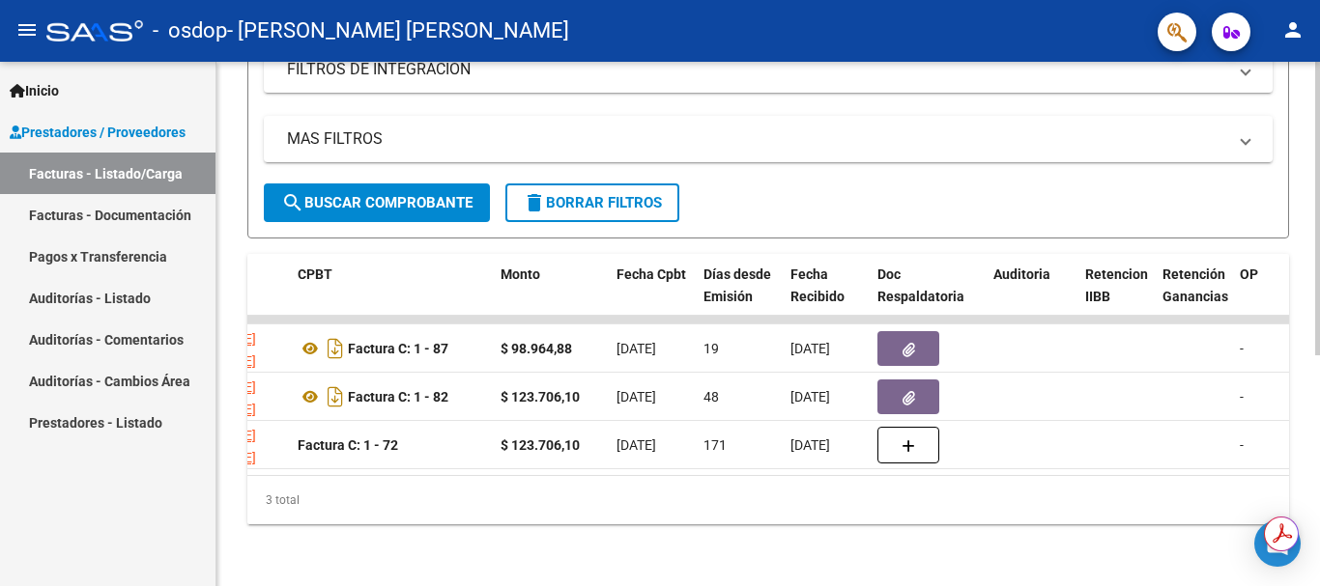
drag, startPoint x: 615, startPoint y: 451, endPoint x: 642, endPoint y: 469, distance: 31.4
click at [642, 469] on datatable-body "241306 Integración [PERSON_NAME] [PERSON_NAME] 27356514306 Factura C: 1 - 87 $ …" at bounding box center [767, 395] width 1041 height 159
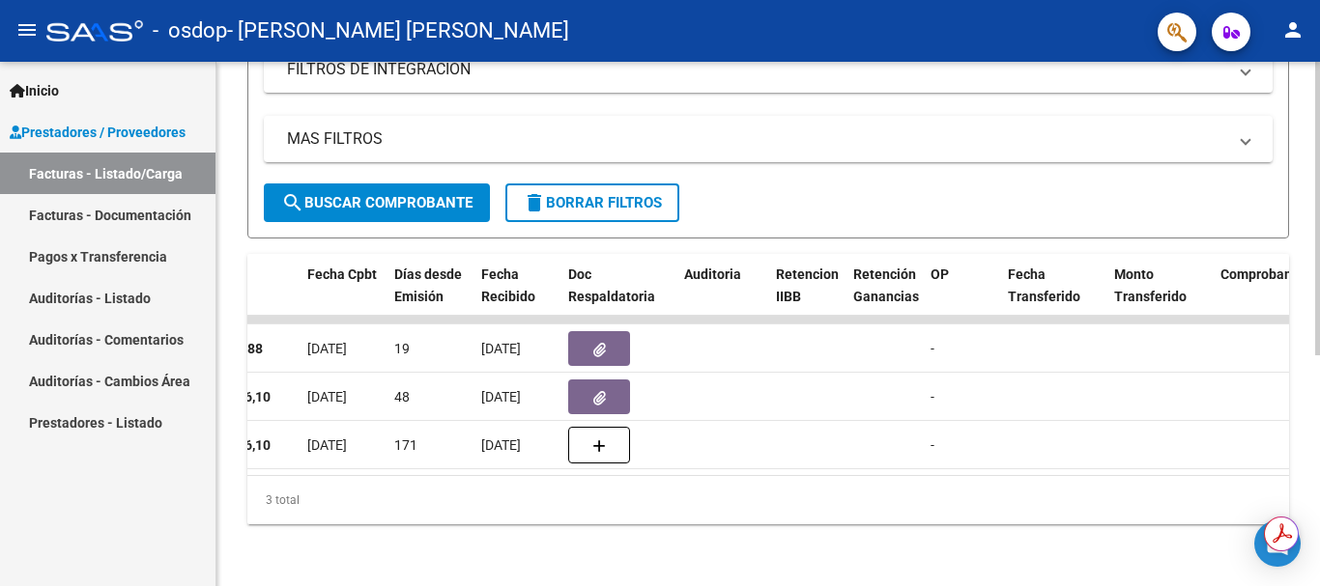
scroll to position [0, 942]
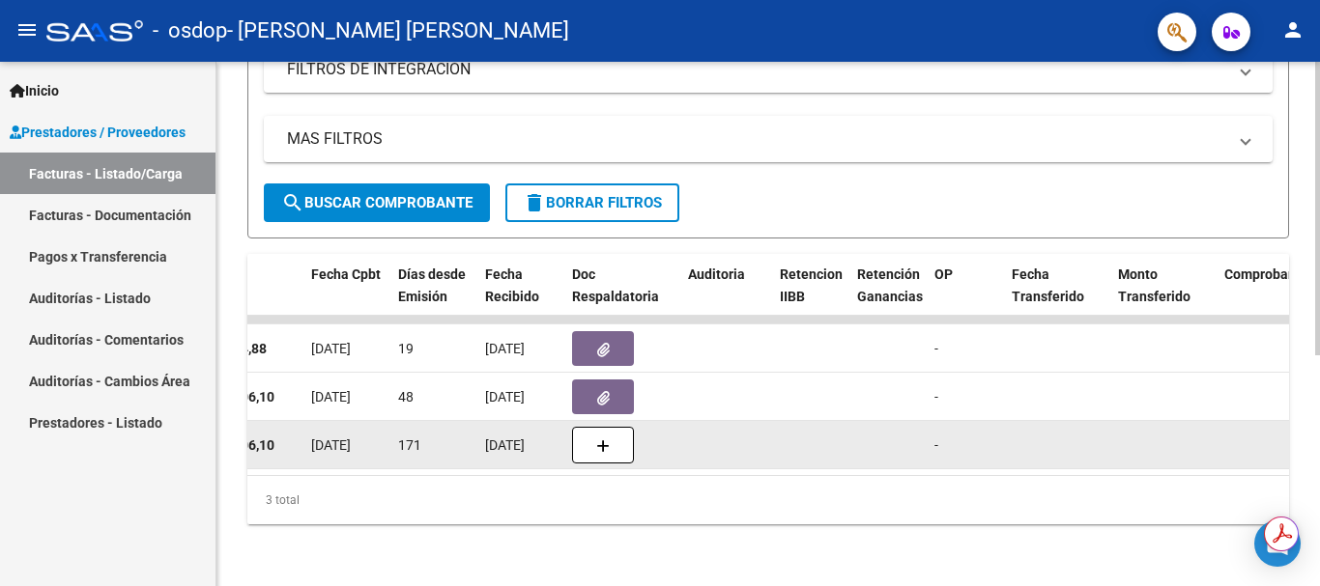
click at [714, 445] on datatable-body-cell at bounding box center [726, 444] width 92 height 47
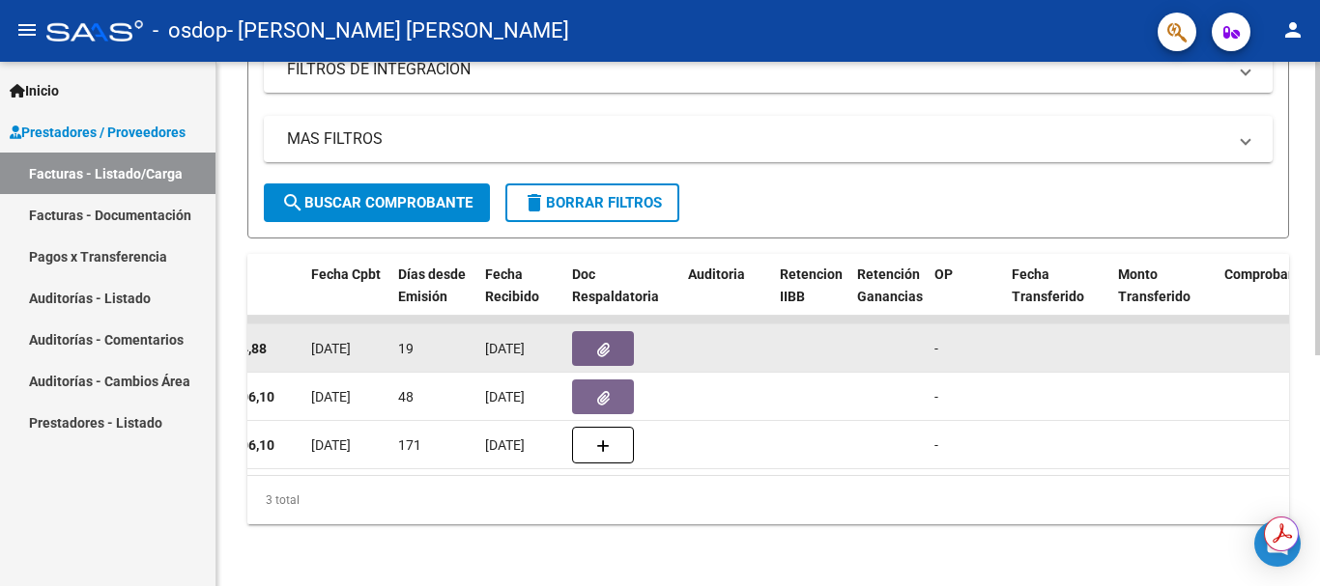
click at [591, 336] on button "button" at bounding box center [603, 348] width 62 height 35
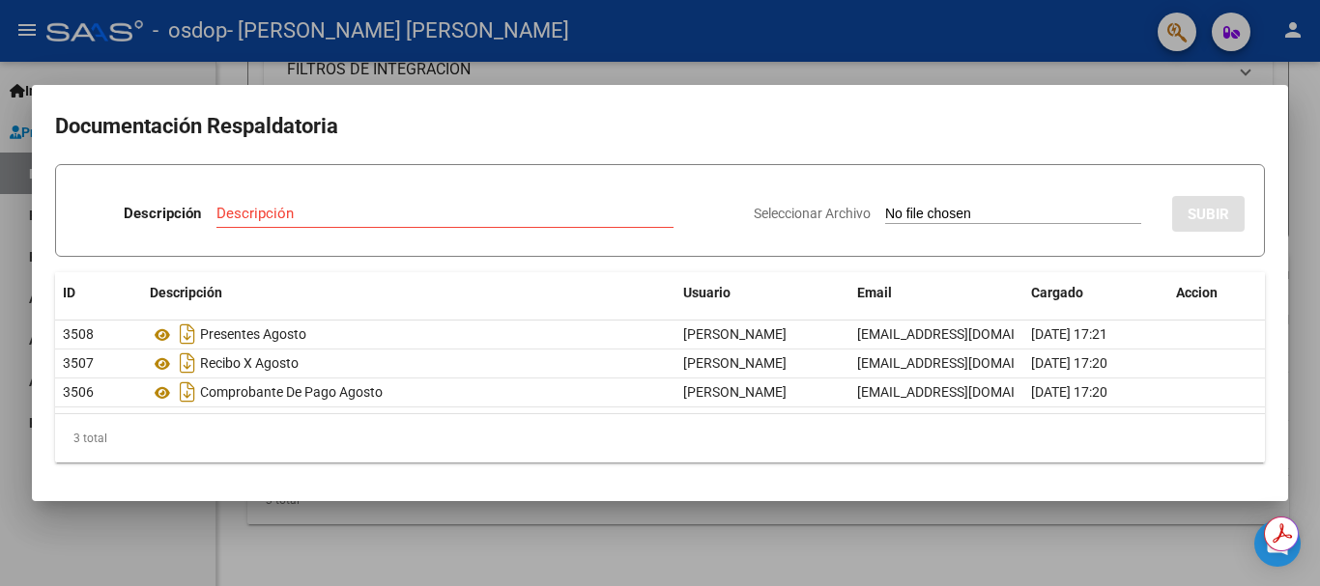
click at [885, 207] on input "Seleccionar Archivo" at bounding box center [1013, 215] width 256 height 18
type input "C:\fakepath\Presente_Silguero_Agosto[1].pdf"
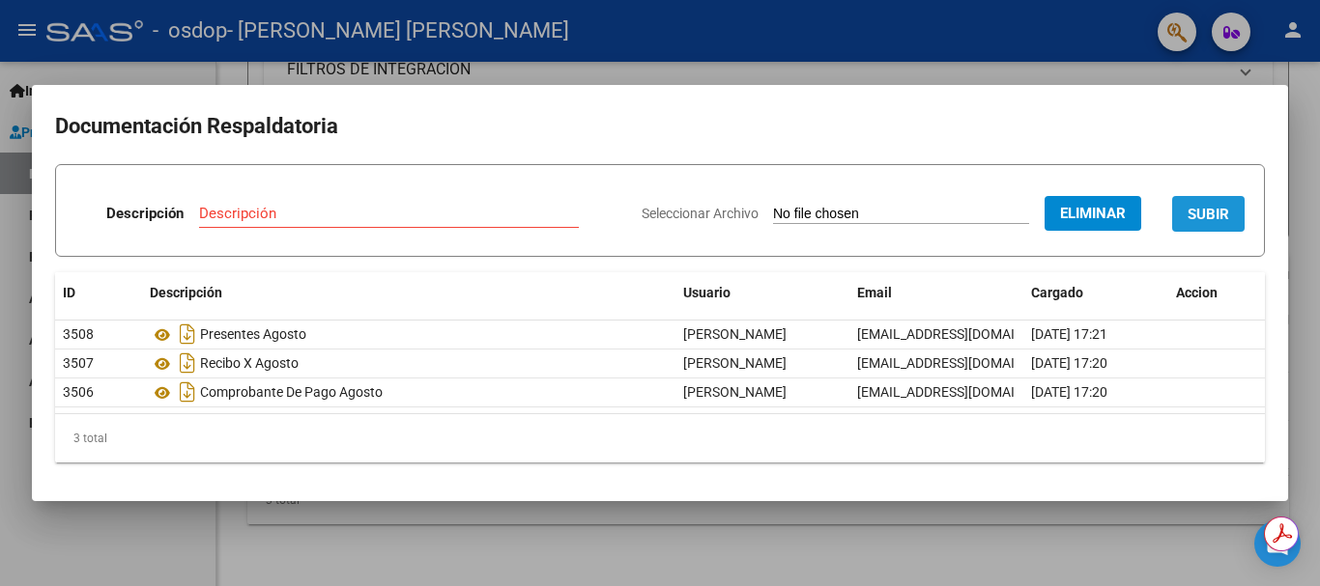
click at [1198, 208] on span "SUBIR" at bounding box center [1208, 214] width 42 height 17
click at [315, 205] on input "Descripción" at bounding box center [321, 213] width 306 height 17
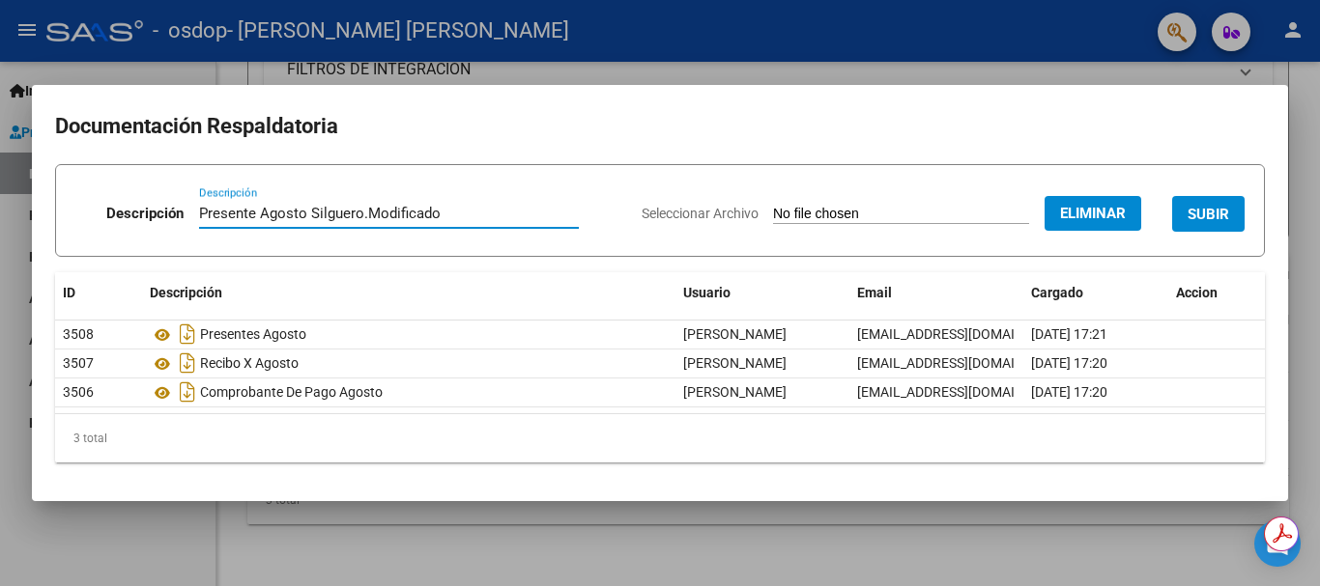
type input "Presente Agosto Silguero.Modificado"
click at [1232, 221] on button "SUBIR" at bounding box center [1208, 214] width 72 height 36
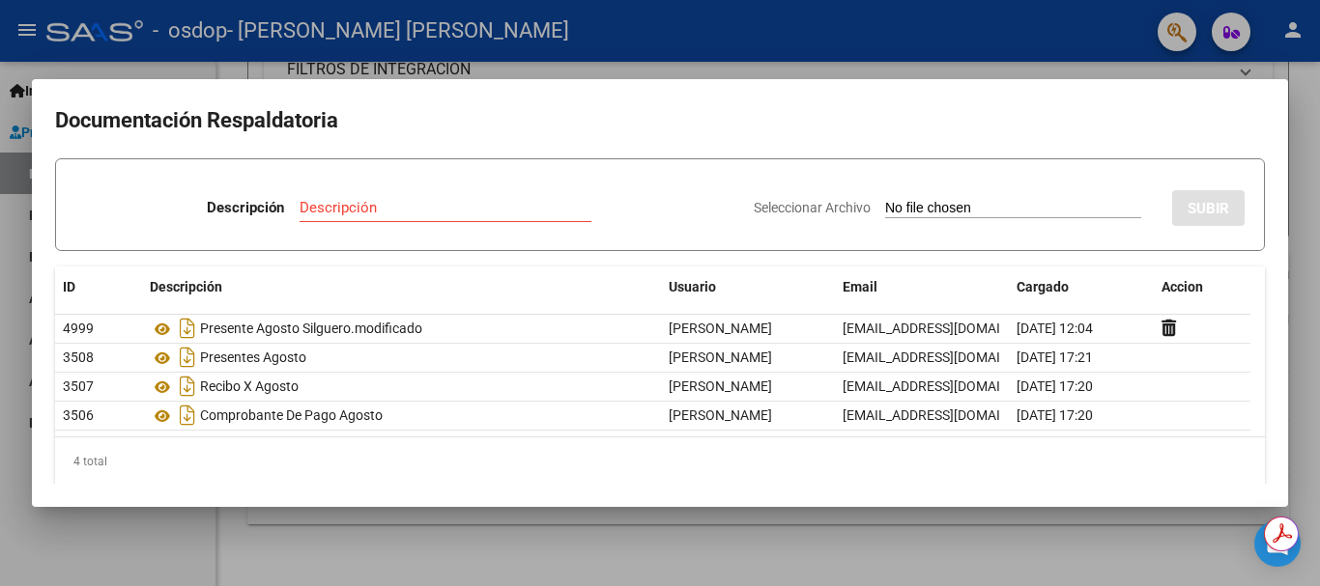
click at [1243, 63] on div at bounding box center [660, 293] width 1320 height 586
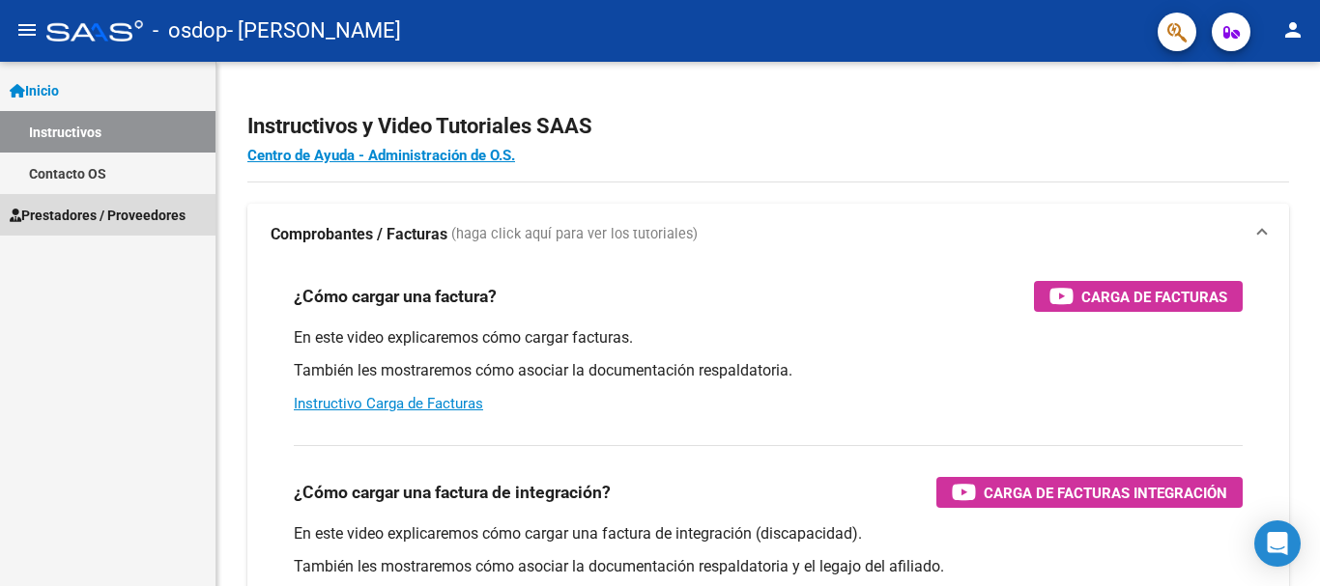
click at [76, 214] on span "Prestadores / Proveedores" at bounding box center [98, 215] width 176 height 21
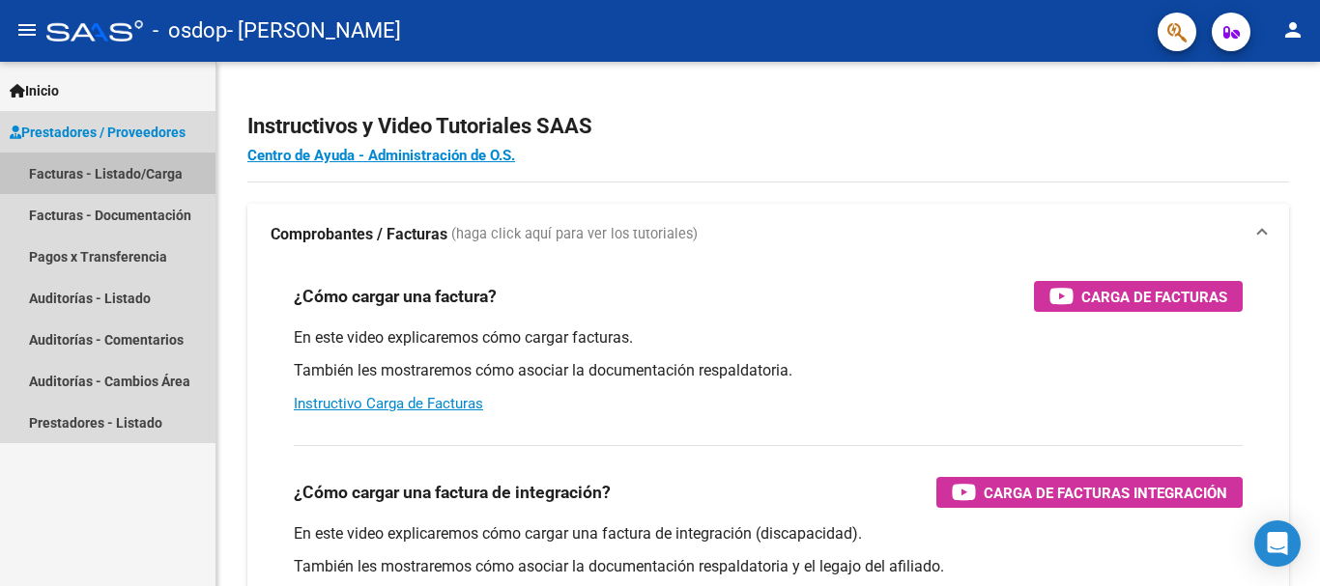
click at [90, 175] on link "Facturas - Listado/Carga" at bounding box center [107, 174] width 215 height 42
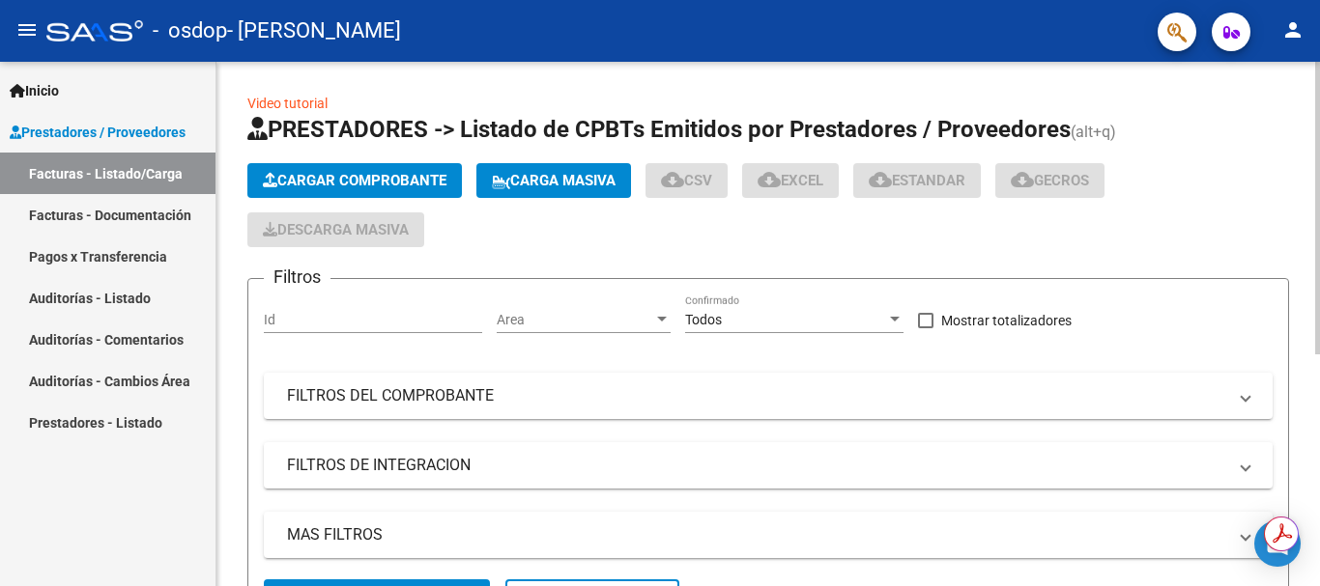
click at [396, 269] on app-list-header "PRESTADORES -> Listado de CPBTs Emitidos por Prestadores / Proveedores (alt+q) …" at bounding box center [767, 374] width 1041 height 521
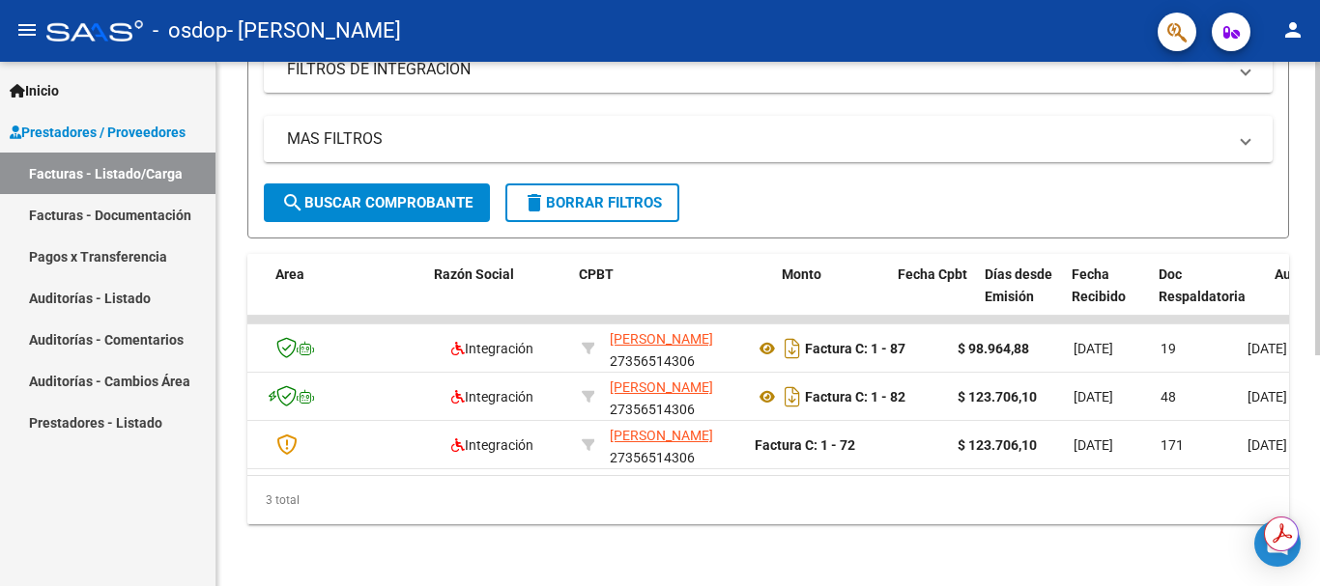
scroll to position [0, 672]
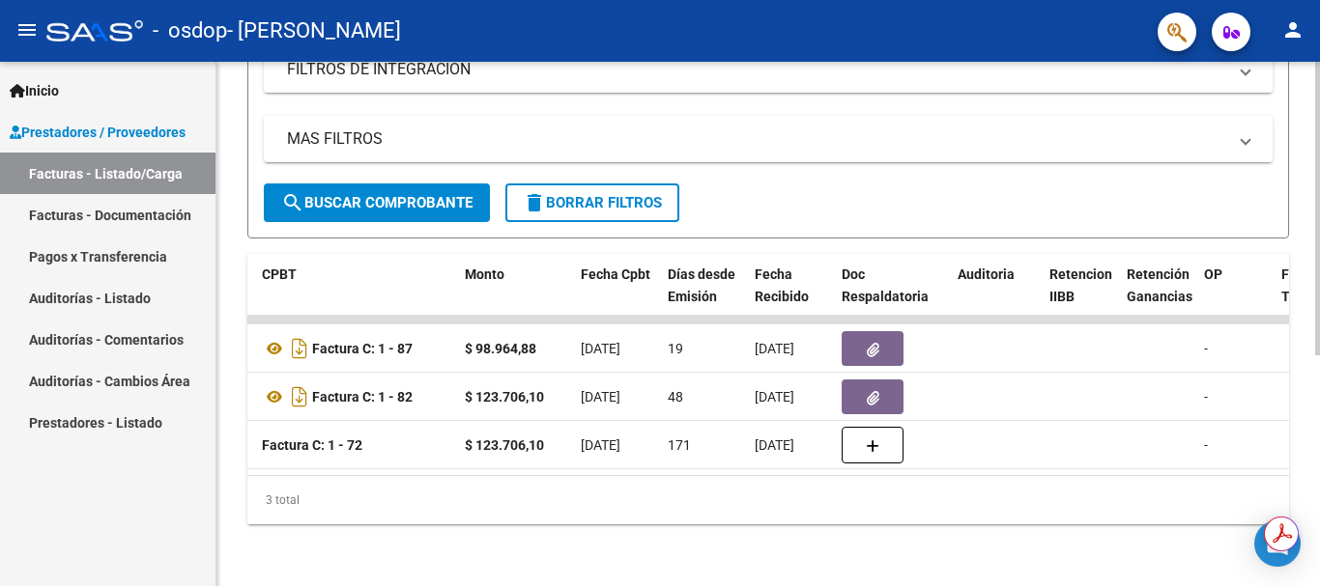
drag, startPoint x: 574, startPoint y: 475, endPoint x: 693, endPoint y: 488, distance: 119.5
click at [693, 488] on div "ID CAE Facturado x Orden De Area Razón Social CPBT Monto Fecha Cpbt [PERSON_NAM…" at bounding box center [767, 389] width 1041 height 271
click at [693, 488] on div "3 total" at bounding box center [767, 500] width 1041 height 48
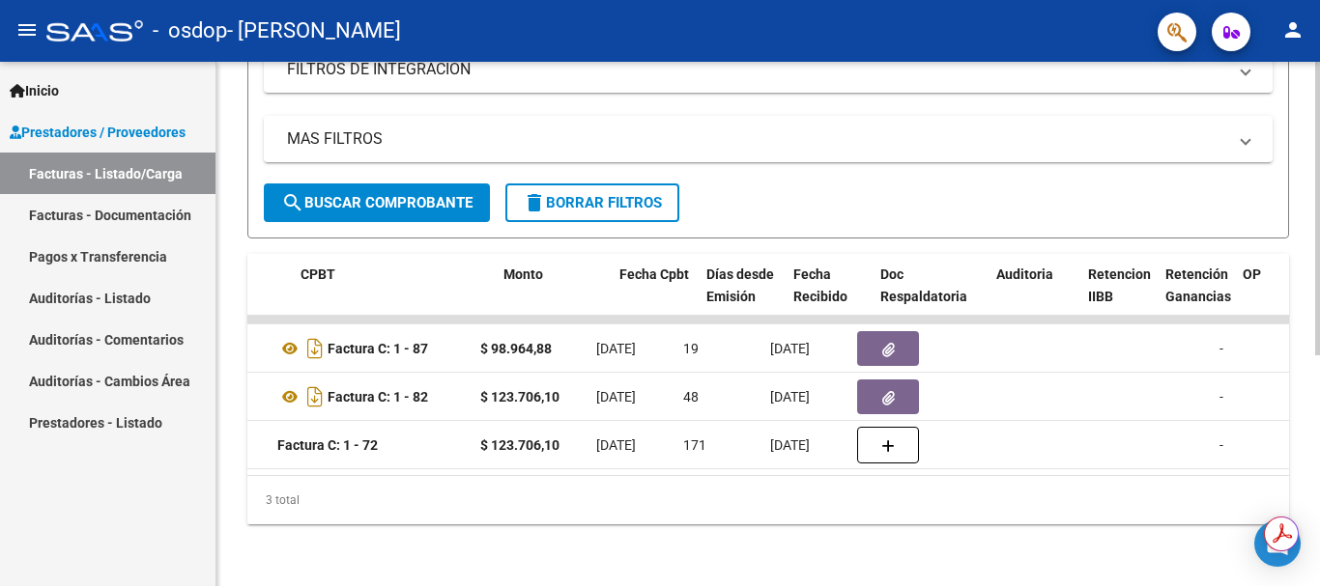
scroll to position [0, 630]
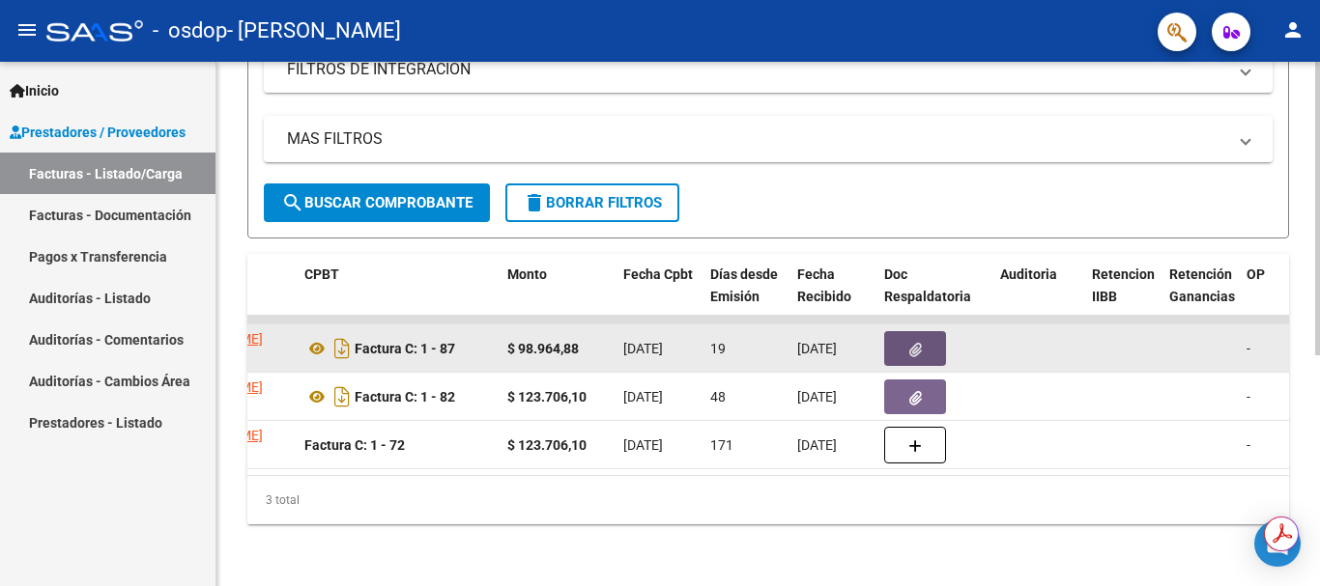
click at [900, 344] on button "button" at bounding box center [915, 348] width 62 height 35
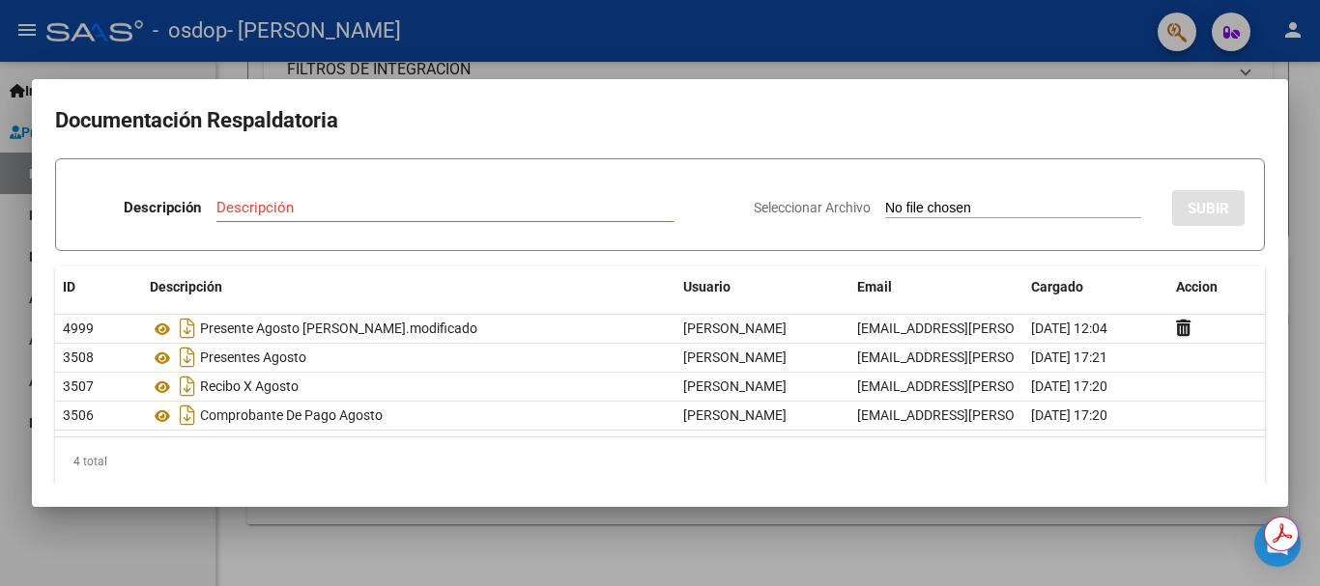
click at [1136, 497] on mat-dialog-container "Documentación Respaldatoria Descripción Descripción Seleccionar Archivo SUBIR I…" at bounding box center [660, 293] width 1256 height 428
drag, startPoint x: 1136, startPoint y: 497, endPoint x: 1202, endPoint y: 478, distance: 68.2
click at [1202, 478] on mat-dialog-container "Documentación Respaldatoria Descripción Descripción Seleccionar Archivo SUBIR I…" at bounding box center [660, 293] width 1256 height 428
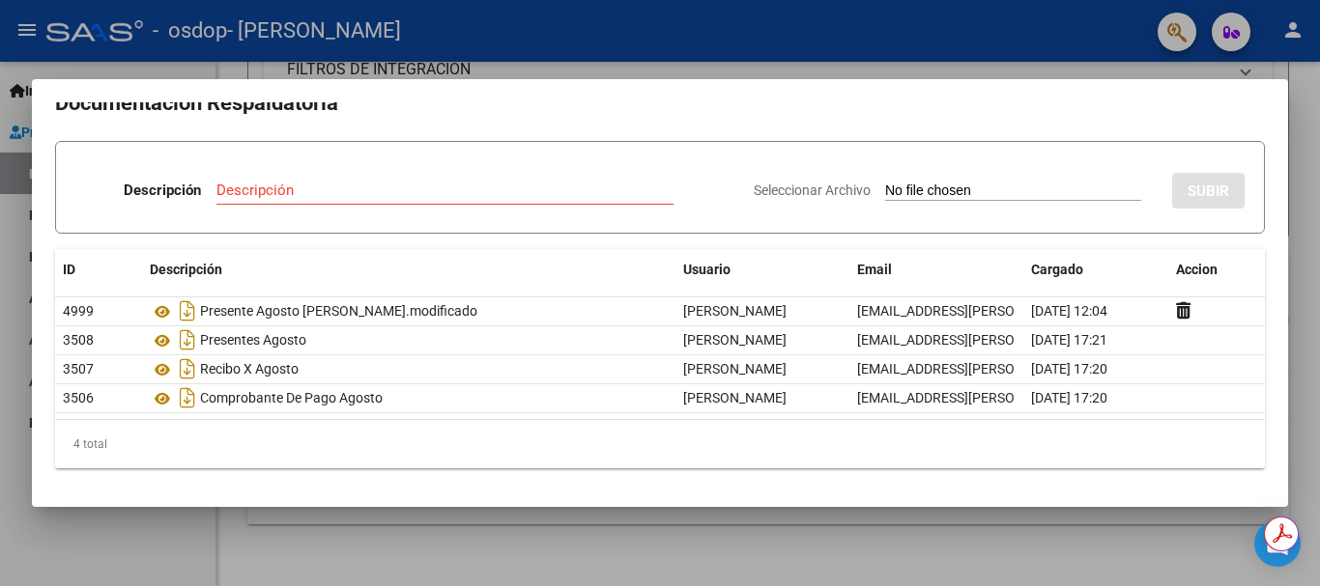
click at [1228, 462] on div "4 total" at bounding box center [660, 444] width 1210 height 48
click at [95, 464] on div "4 total" at bounding box center [660, 444] width 1210 height 48
click at [1319, 128] on div at bounding box center [660, 293] width 1320 height 586
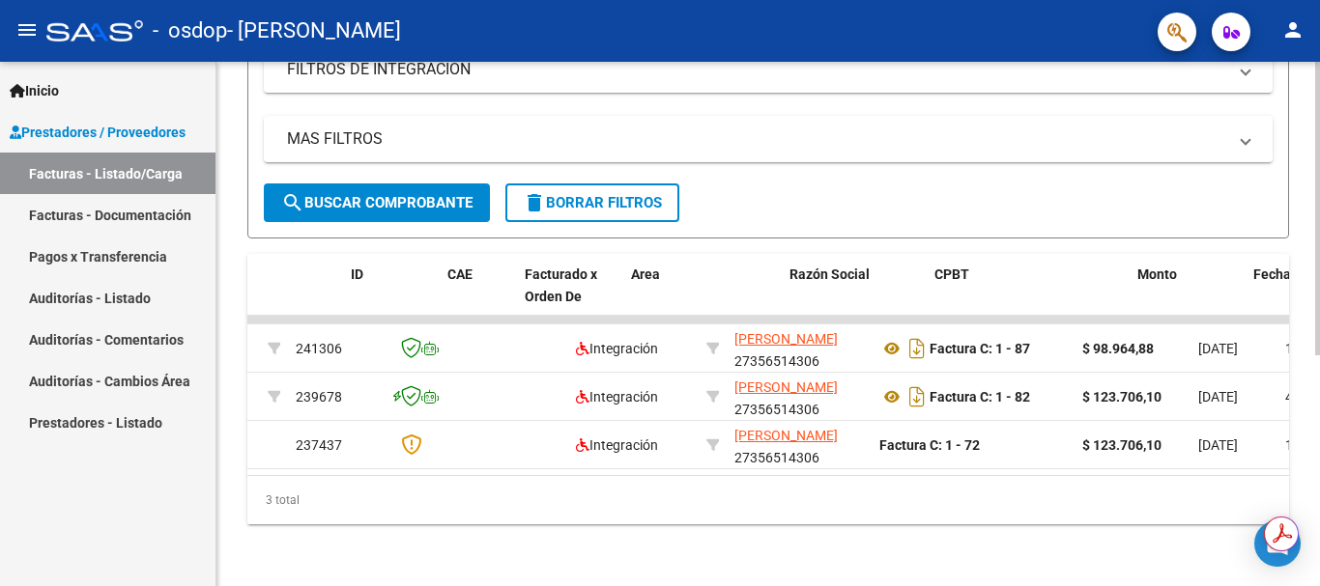
scroll to position [0, 0]
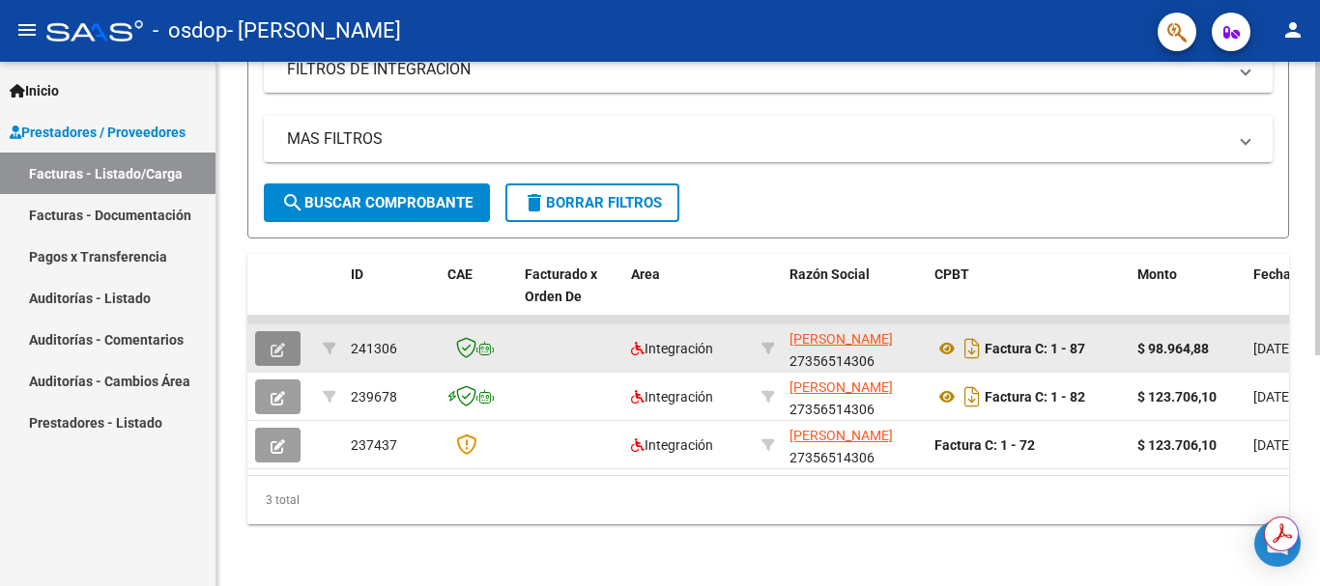
click at [271, 343] on icon "button" at bounding box center [278, 350] width 14 height 14
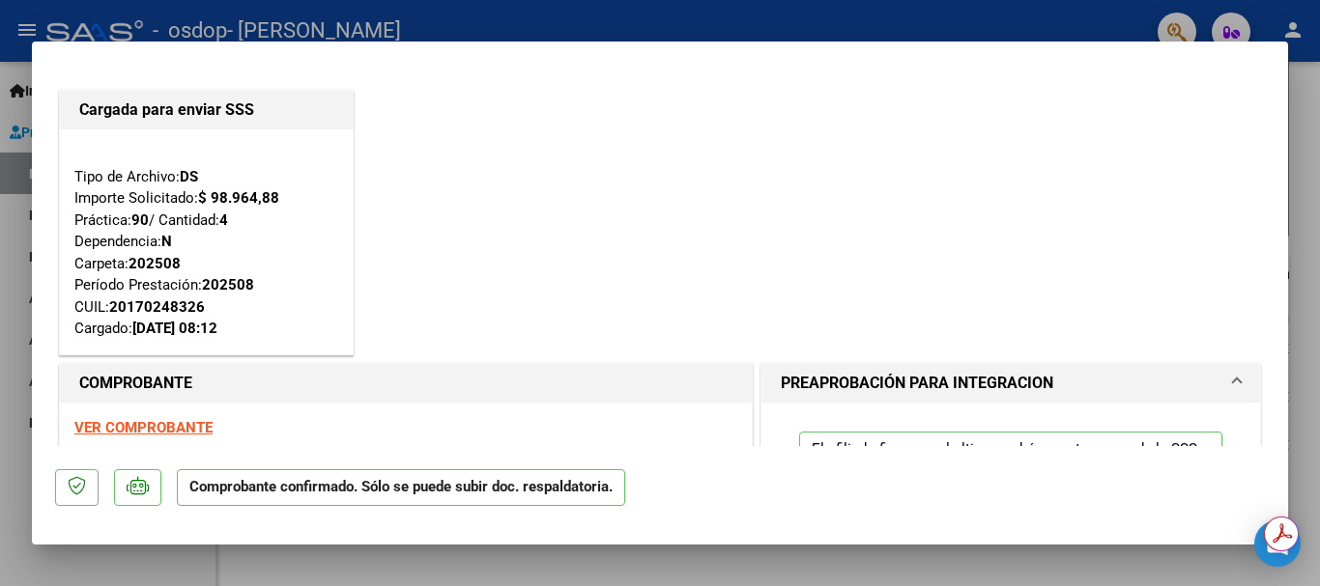
click at [608, 372] on h1 "COMPROBANTE" at bounding box center [405, 383] width 653 height 23
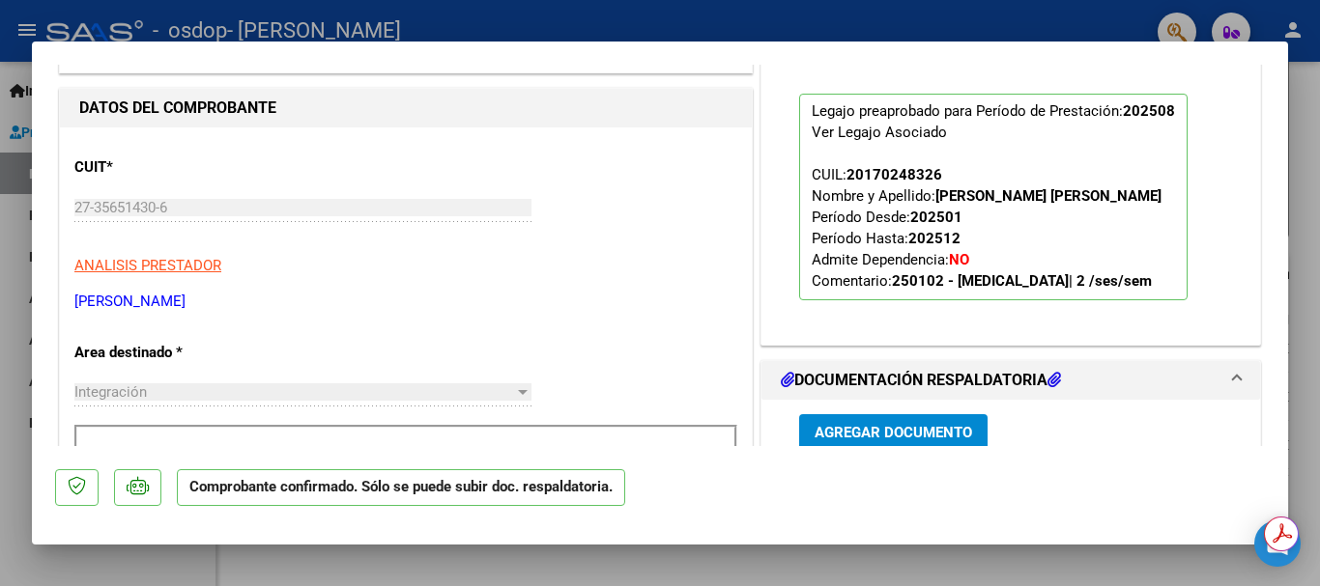
scroll to position [455, 0]
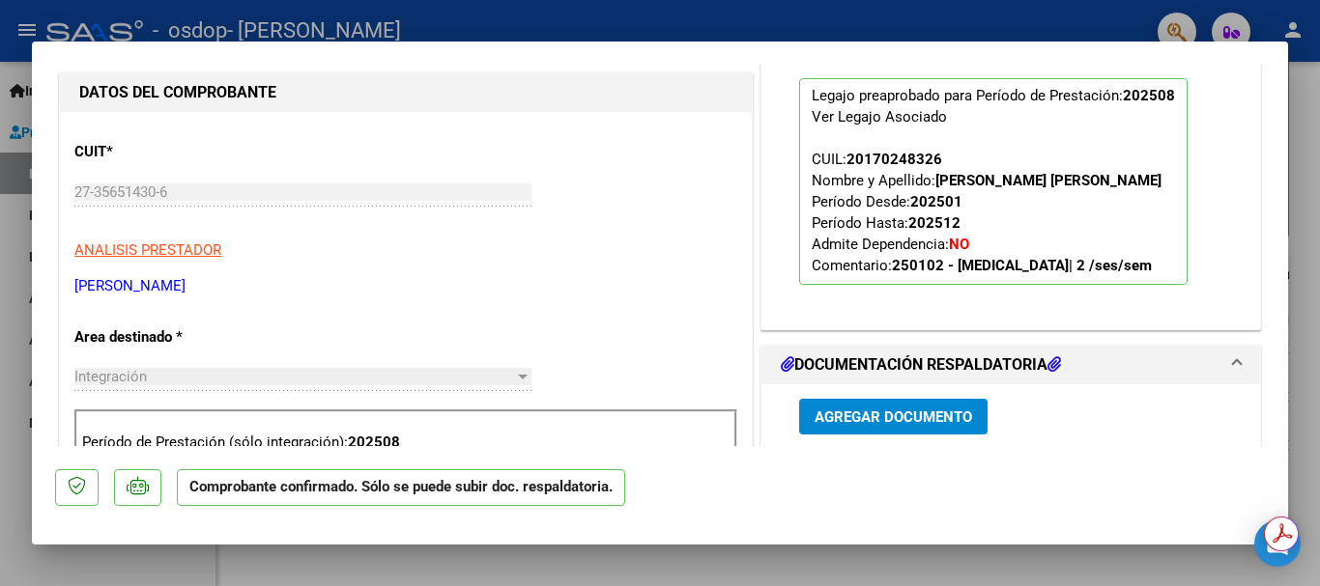
drag, startPoint x: 1296, startPoint y: 188, endPoint x: 1277, endPoint y: 193, distance: 19.0
click at [1277, 193] on div "Cargada para enviar SSS Tipo de Archivo: DS Importe Solicitado: $ 98.964,88 Prá…" at bounding box center [660, 293] width 1320 height 586
click at [1199, 189] on div "El afiliado figura en el ultimo padrón que tenemos de la SSS de 202507 FTP SSS …" at bounding box center [1010, 131] width 452 height 366
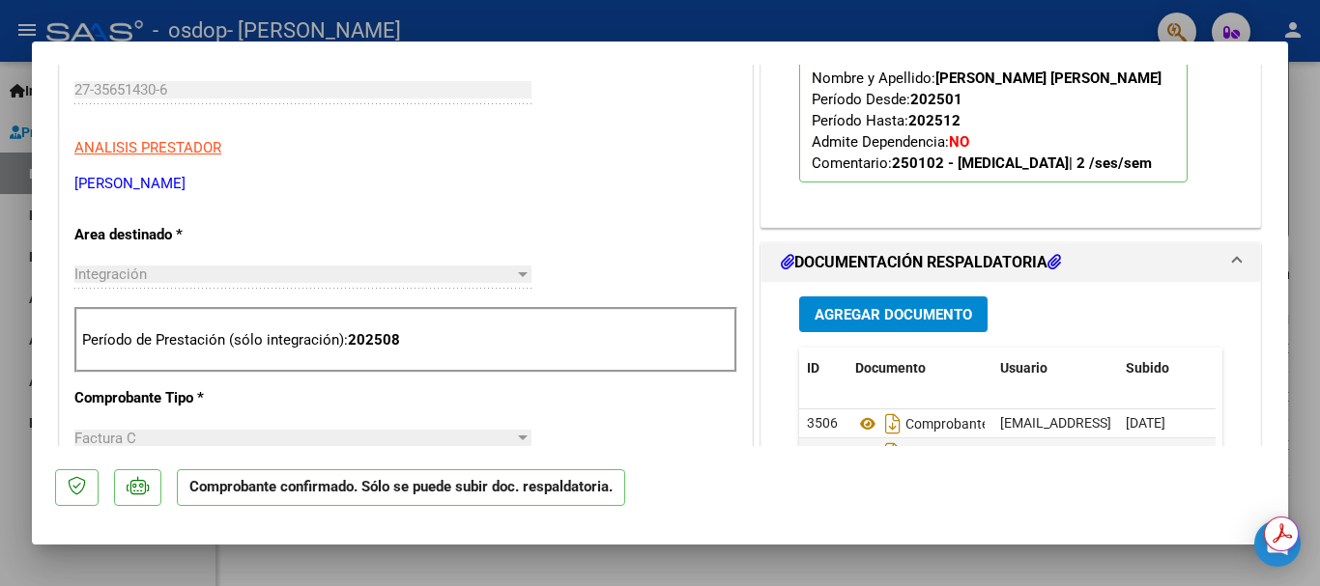
scroll to position [567, 0]
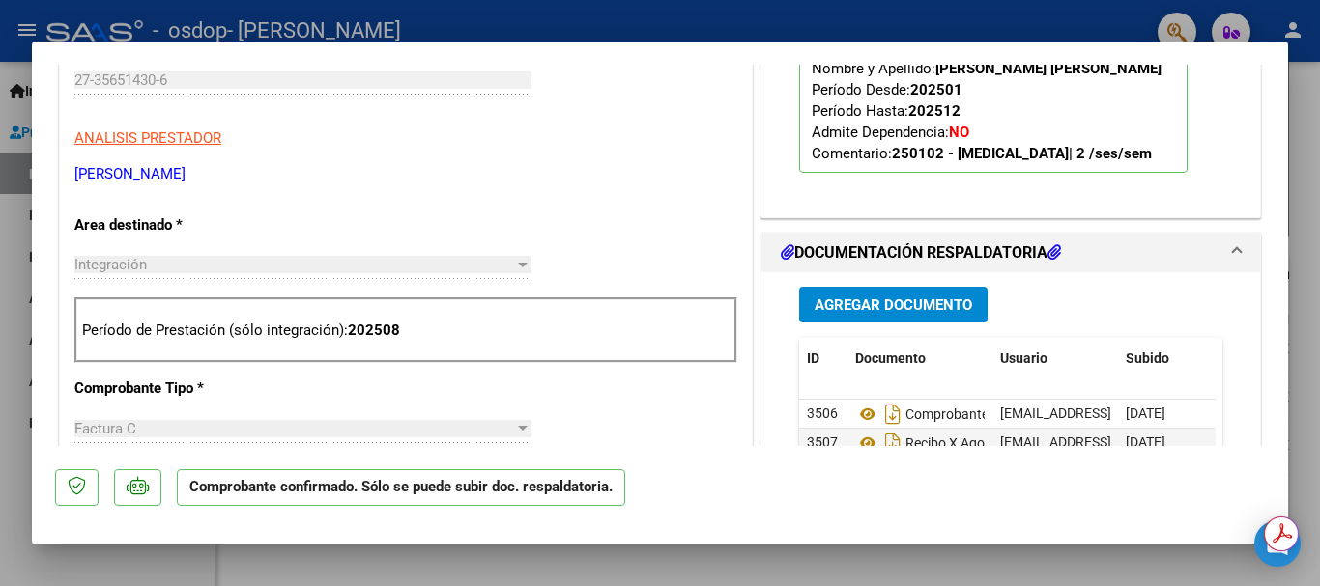
click at [830, 313] on span "Agregar Documento" at bounding box center [892, 305] width 157 height 17
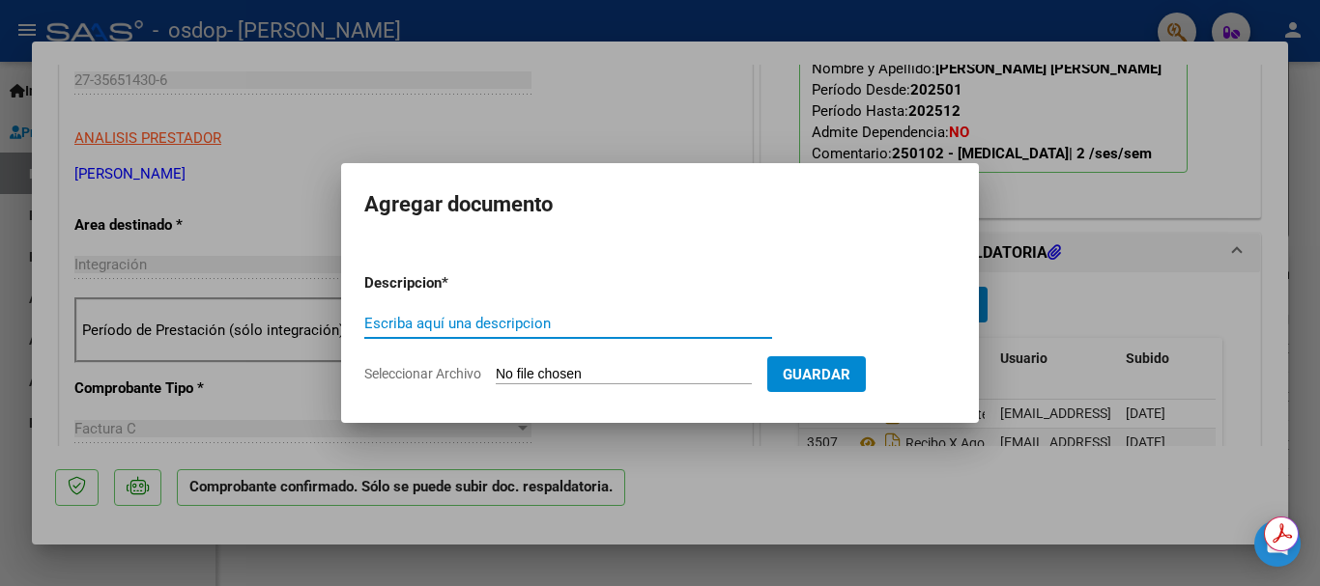
click at [661, 331] on input "Escriba aquí una descripcion" at bounding box center [568, 323] width 408 height 17
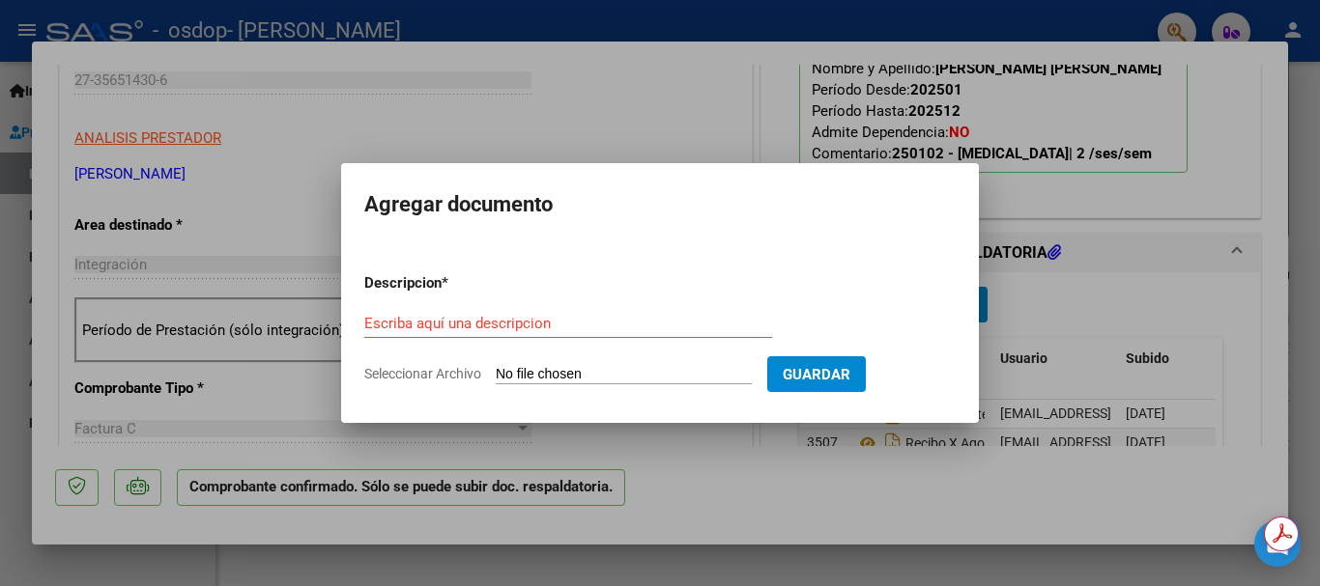
click at [606, 364] on form "Descripcion * Escriba aquí una descripcion Seleccionar Archivo Guardar" at bounding box center [659, 328] width 591 height 141
click at [587, 367] on input "Seleccionar Archivo" at bounding box center [624, 375] width 256 height 18
type input "C:\fakepath\Presente_Silguero_Agosto[1].pdf"
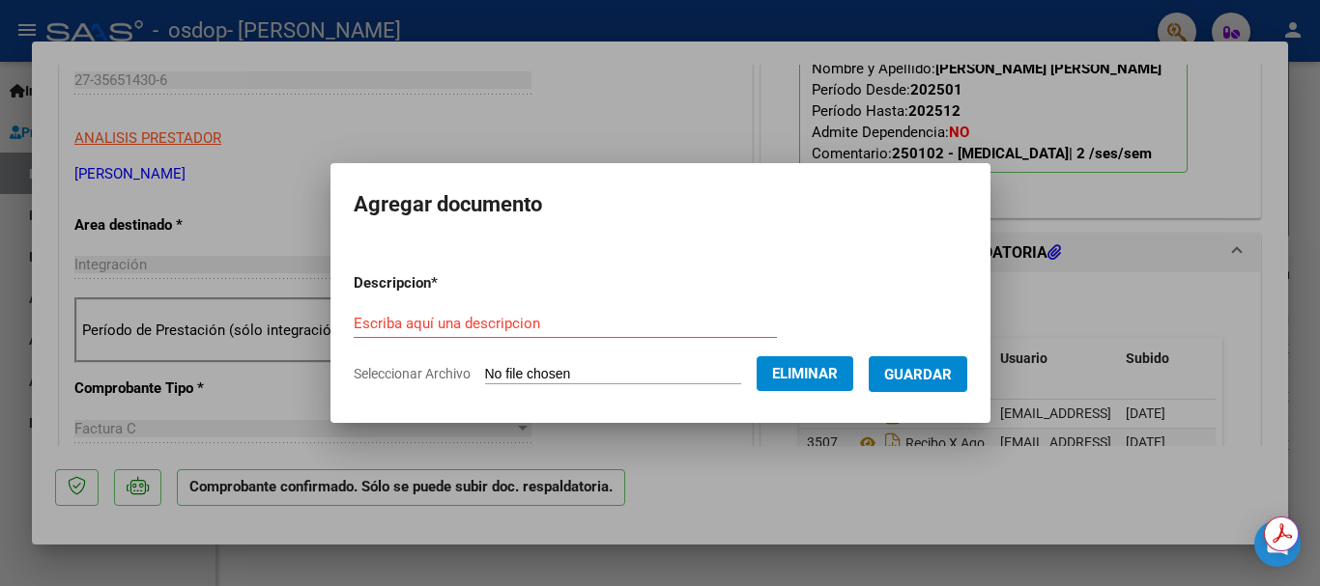
click at [415, 305] on form "Descripcion * Escriba aquí una descripcion Seleccionar Archivo Eliminar Guardar" at bounding box center [660, 328] width 613 height 141
click at [397, 317] on input "Escriba aquí una descripcion" at bounding box center [565, 323] width 423 height 17
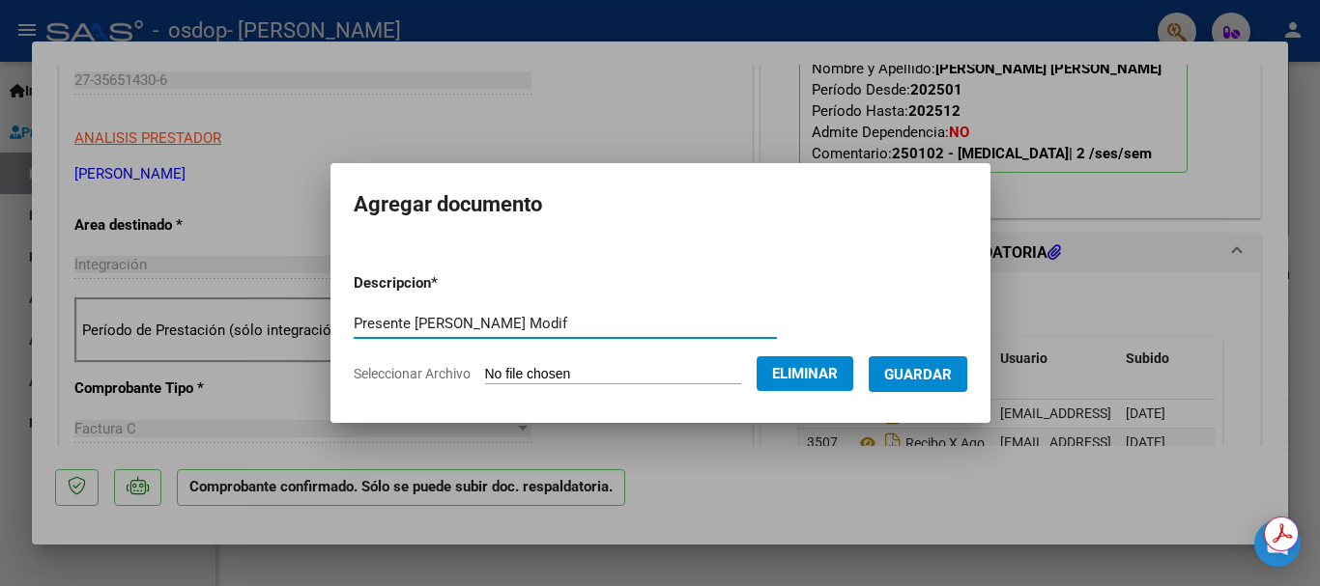
type input "Presente Silguero Agosto Modif"
click at [934, 381] on span "Guardar" at bounding box center [918, 374] width 68 height 17
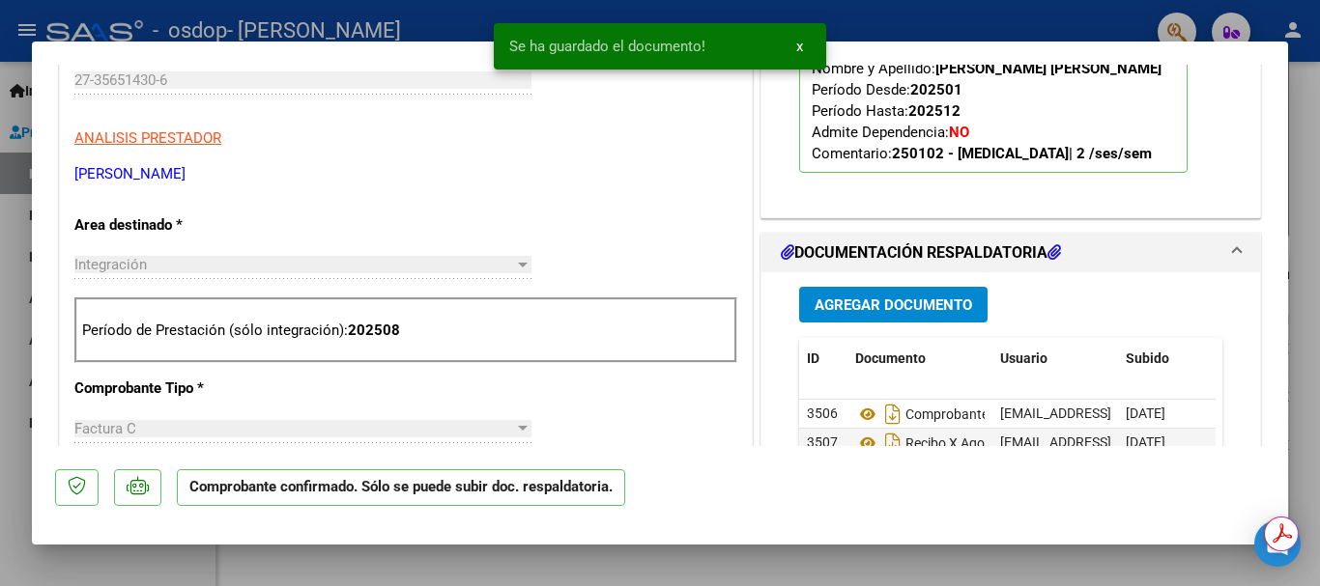
click at [934, 381] on datatable-header "ID Documento Usuario Subido Acción" at bounding box center [1007, 369] width 416 height 62
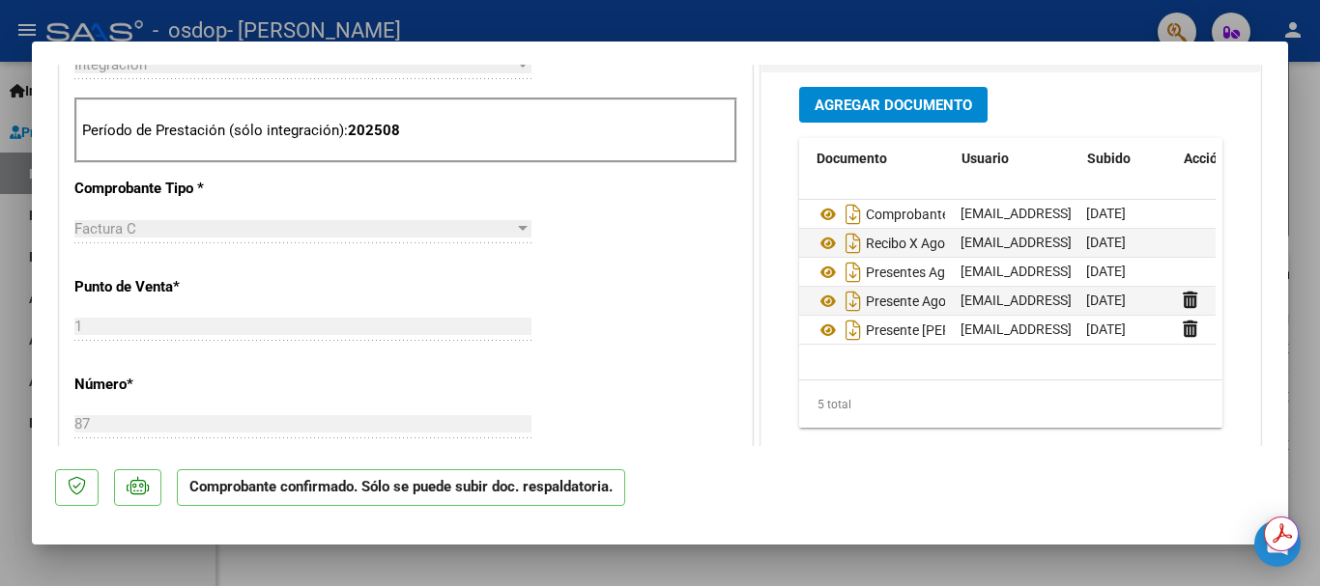
scroll to position [0, 39]
click at [1235, 266] on div "Agregar Documento ID Documento Usuario Subido Acción 3506 Comprobante De Pago A…" at bounding box center [1010, 272] width 499 height 401
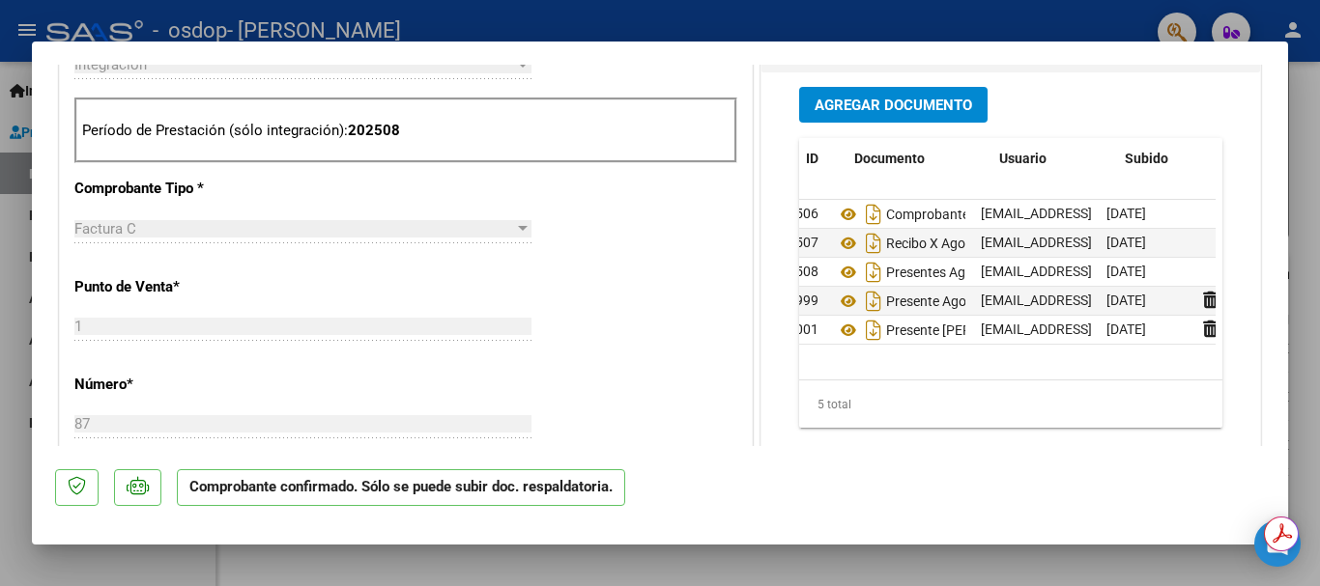
scroll to position [0, 0]
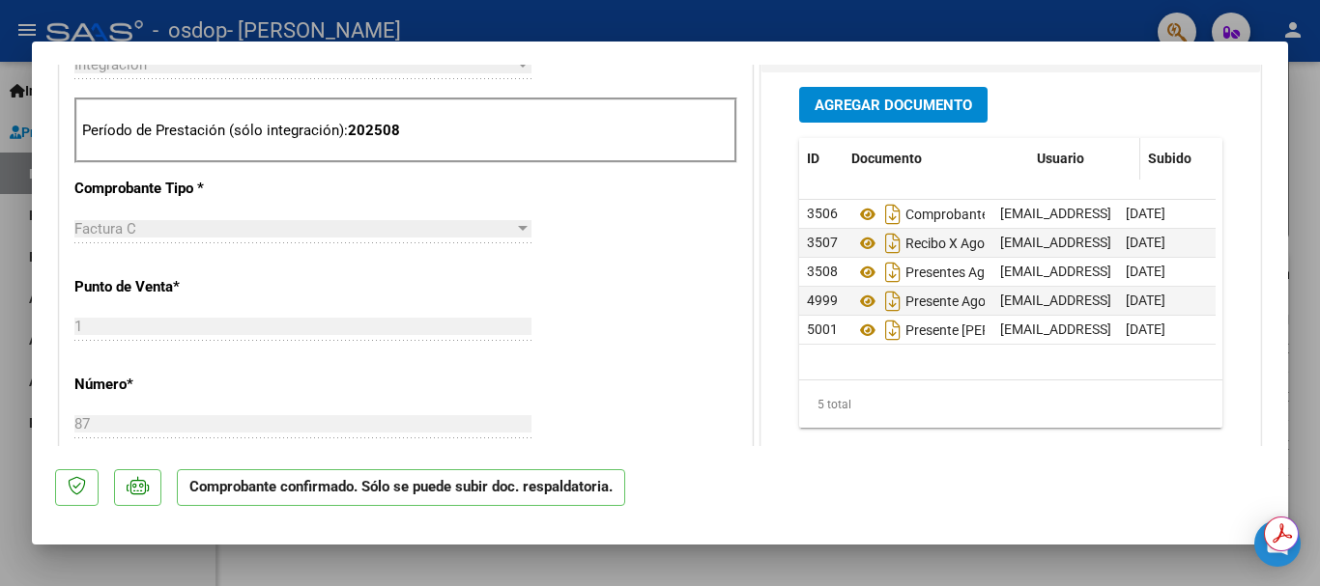
drag, startPoint x: 980, startPoint y: 156, endPoint x: 1061, endPoint y: 156, distance: 81.2
click at [1061, 156] on div "ID Documento Usuario Subido Acción" at bounding box center [1055, 159] width 512 height 42
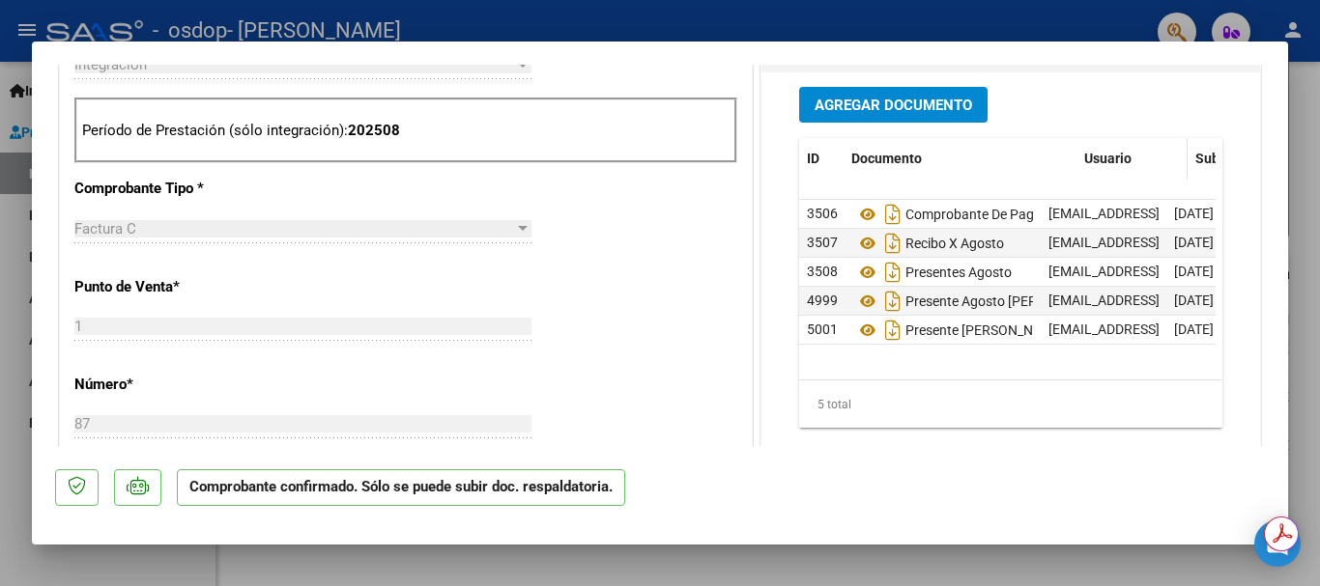
drag, startPoint x: 1030, startPoint y: 163, endPoint x: 1105, endPoint y: 161, distance: 75.4
click at [1105, 161] on div "ID Documento Usuario Subido Acción" at bounding box center [1079, 159] width 560 height 42
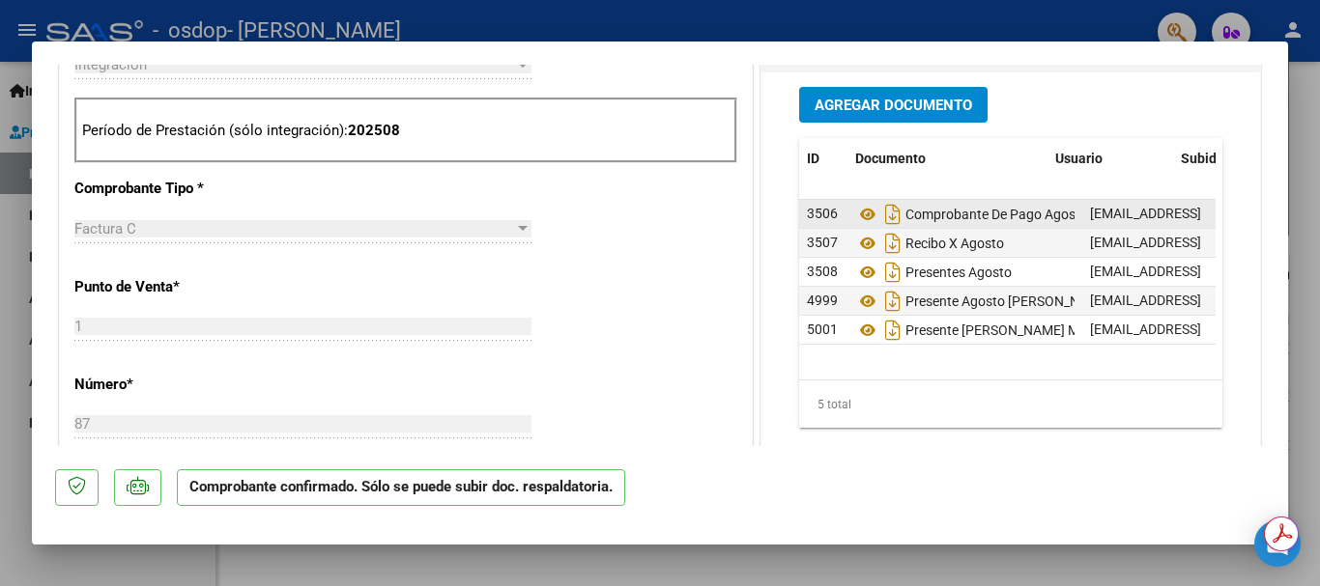
drag, startPoint x: 1069, startPoint y: 178, endPoint x: 1032, endPoint y: 205, distance: 46.4
click at [1032, 205] on div "ID Documento Usuario Subido Acción 3506 Comprobante De Pago Agosto mariaemilia.…" at bounding box center [1010, 283] width 423 height 291
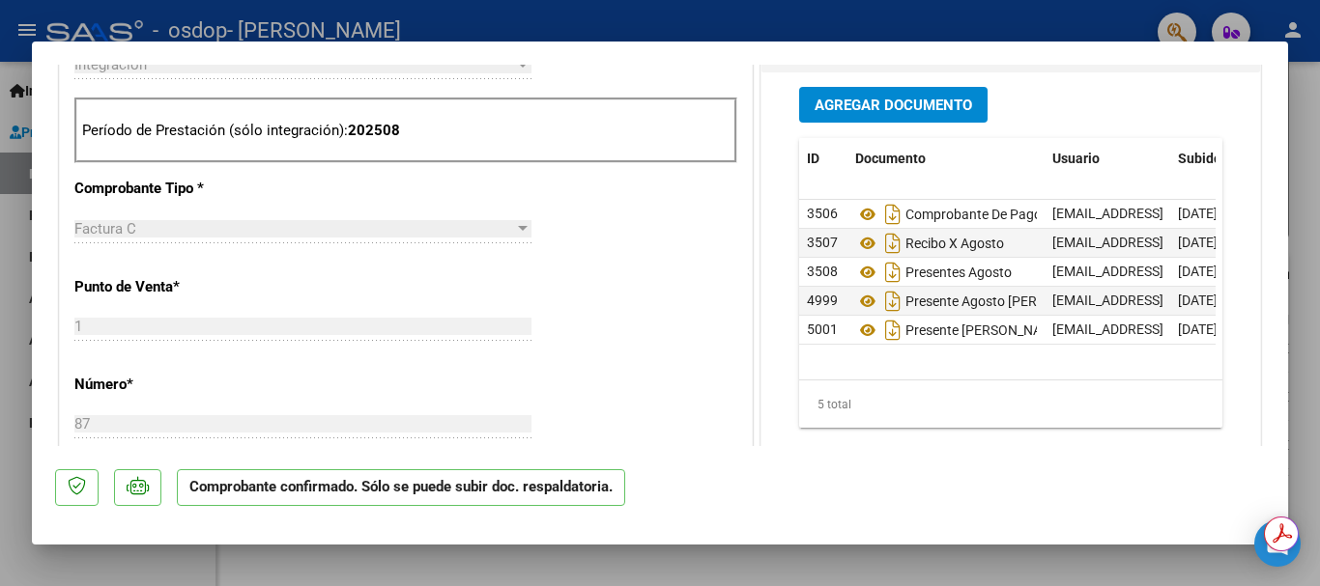
click at [966, 436] on div "Agregar Documento ID Documento Usuario Subido Acción 3506 Comprobante De Pago A…" at bounding box center [1010, 264] width 452 height 385
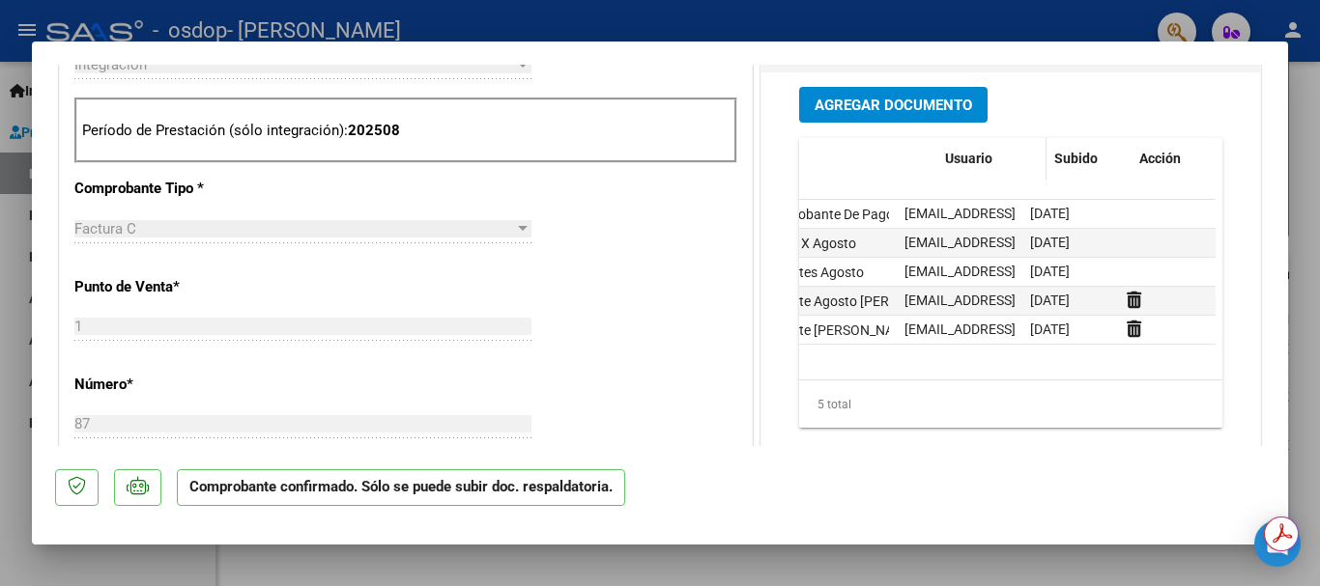
drag, startPoint x: 882, startPoint y: 169, endPoint x: 1001, endPoint y: 168, distance: 118.8
click at [1001, 168] on div "ID Documento Usuario Subido Acción" at bounding box center [933, 159] width 564 height 42
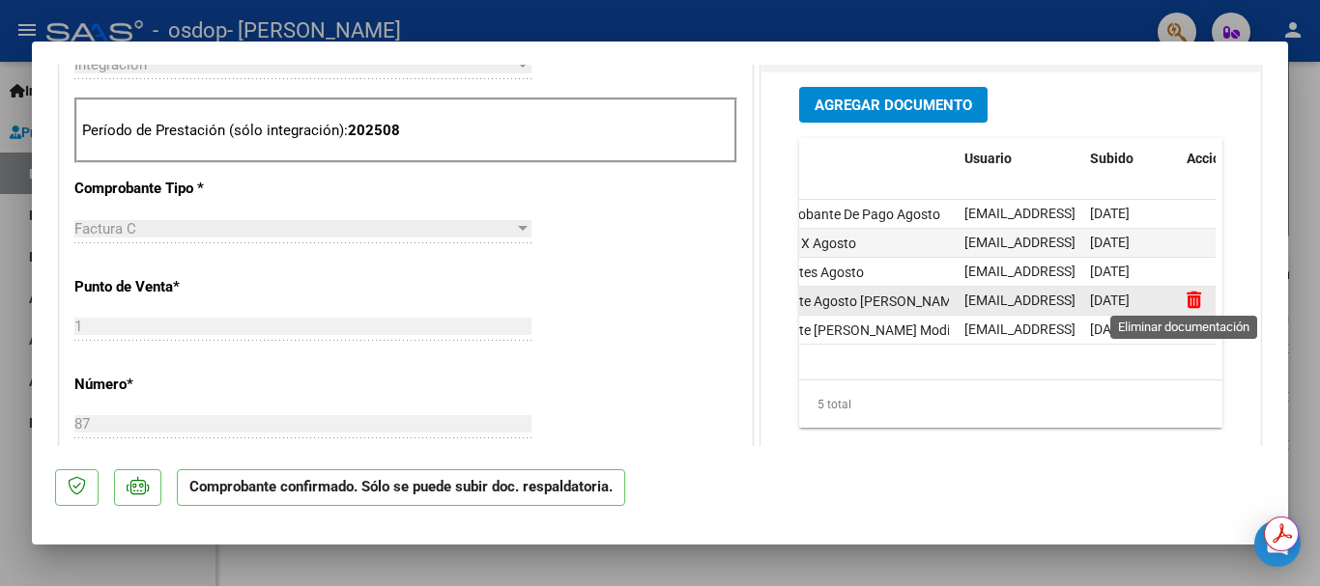
click at [1186, 296] on icon at bounding box center [1193, 300] width 14 height 18
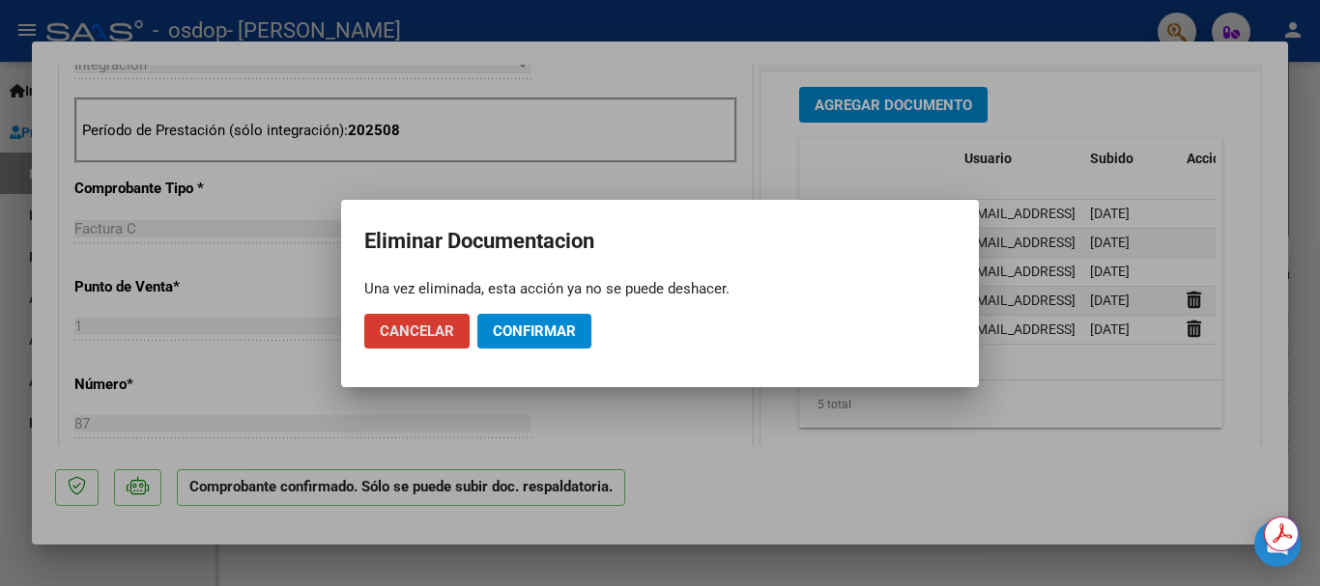
click at [548, 332] on span "Confirmar" at bounding box center [534, 331] width 83 height 17
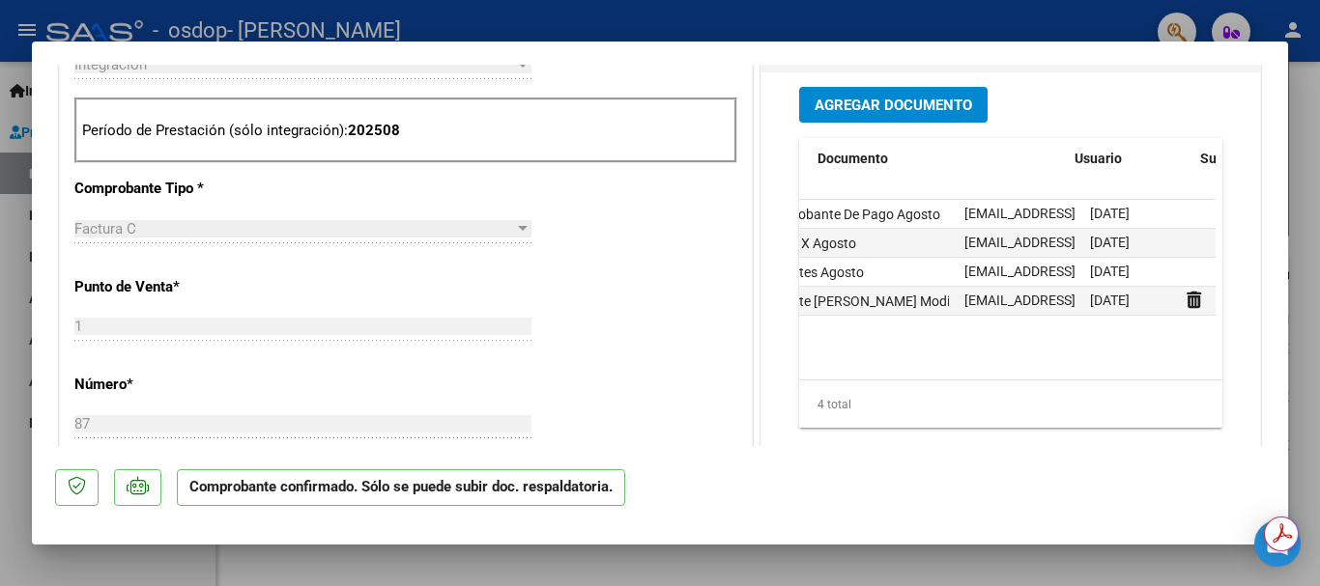
scroll to position [0, 0]
